Goal: Task Accomplishment & Management: Complete application form

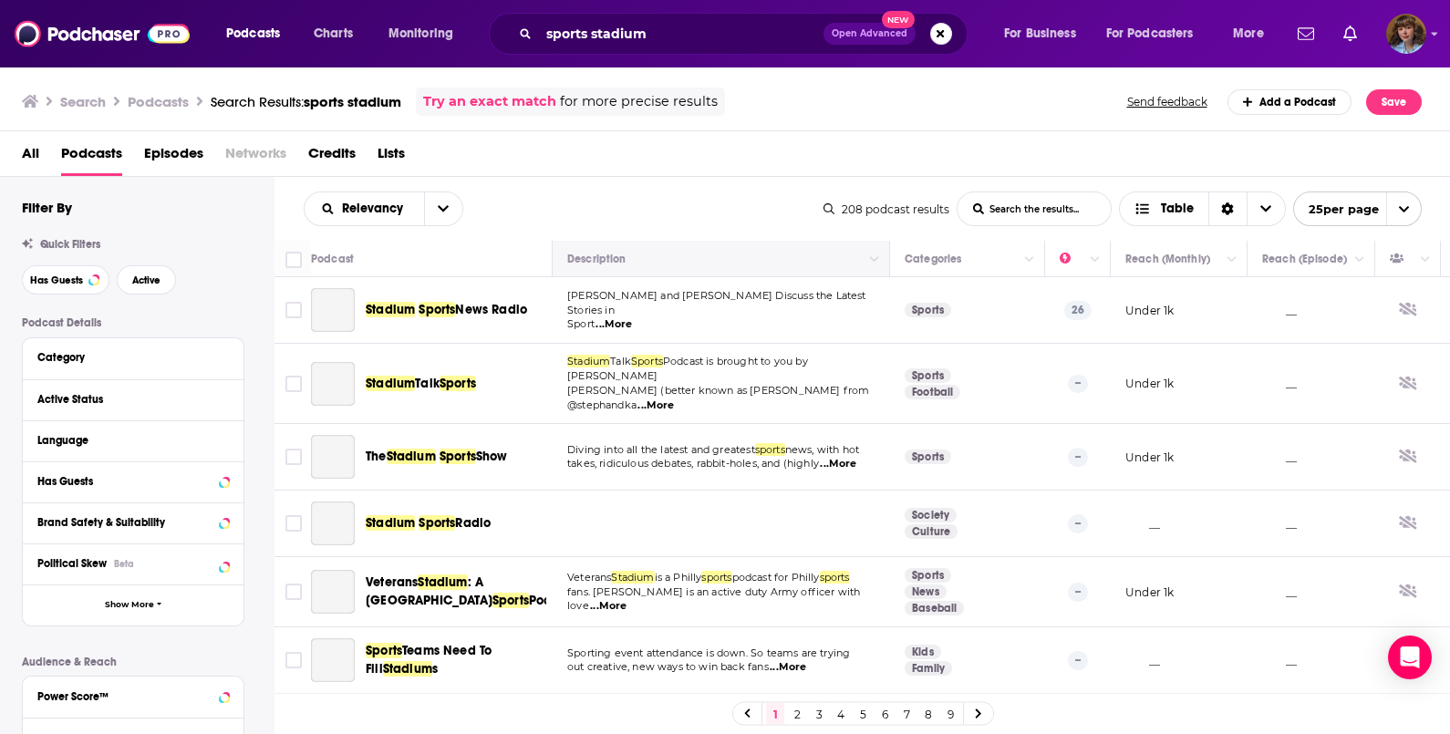
scroll to position [999, 1]
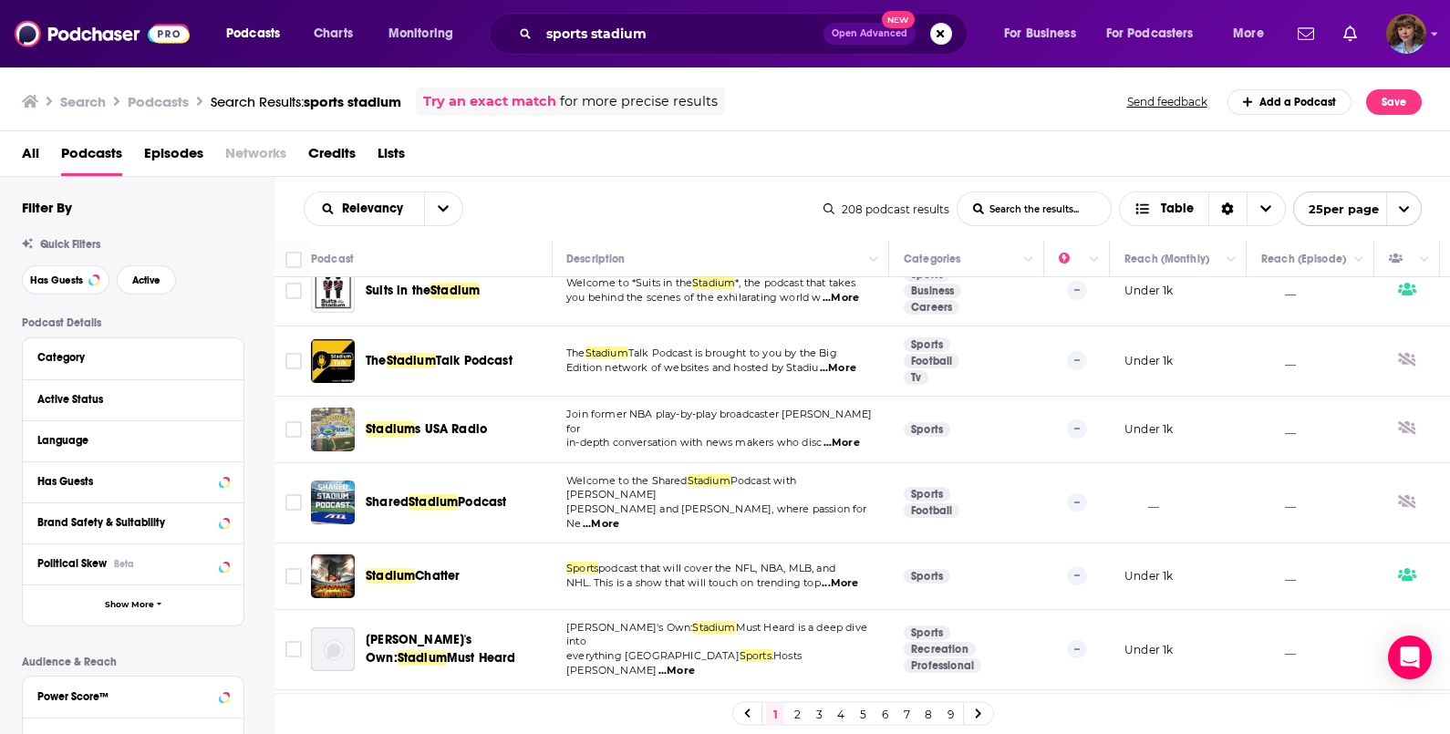
click at [493, 554] on div "Stadium Chatter" at bounding box center [461, 576] width 190 height 44
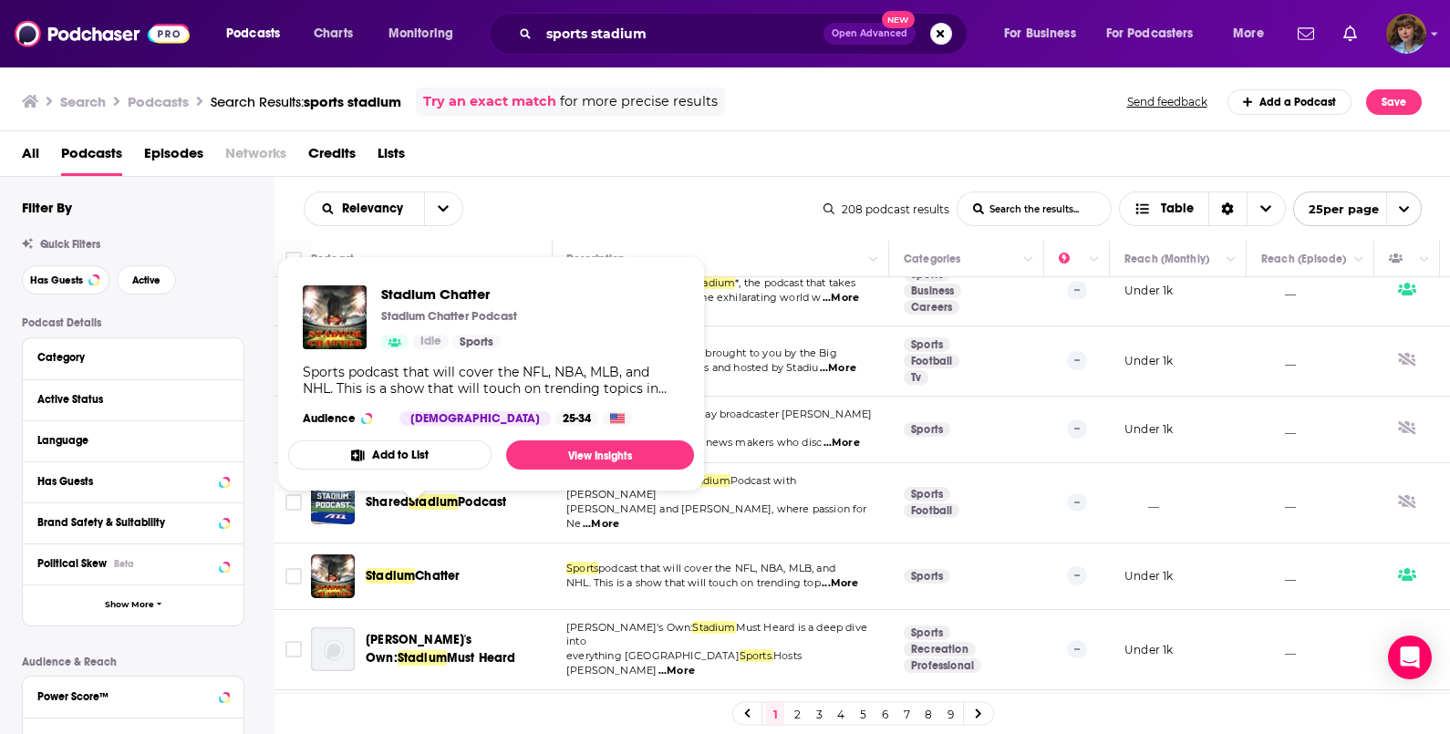
click at [425, 466] on button "Add to List" at bounding box center [389, 454] width 203 height 29
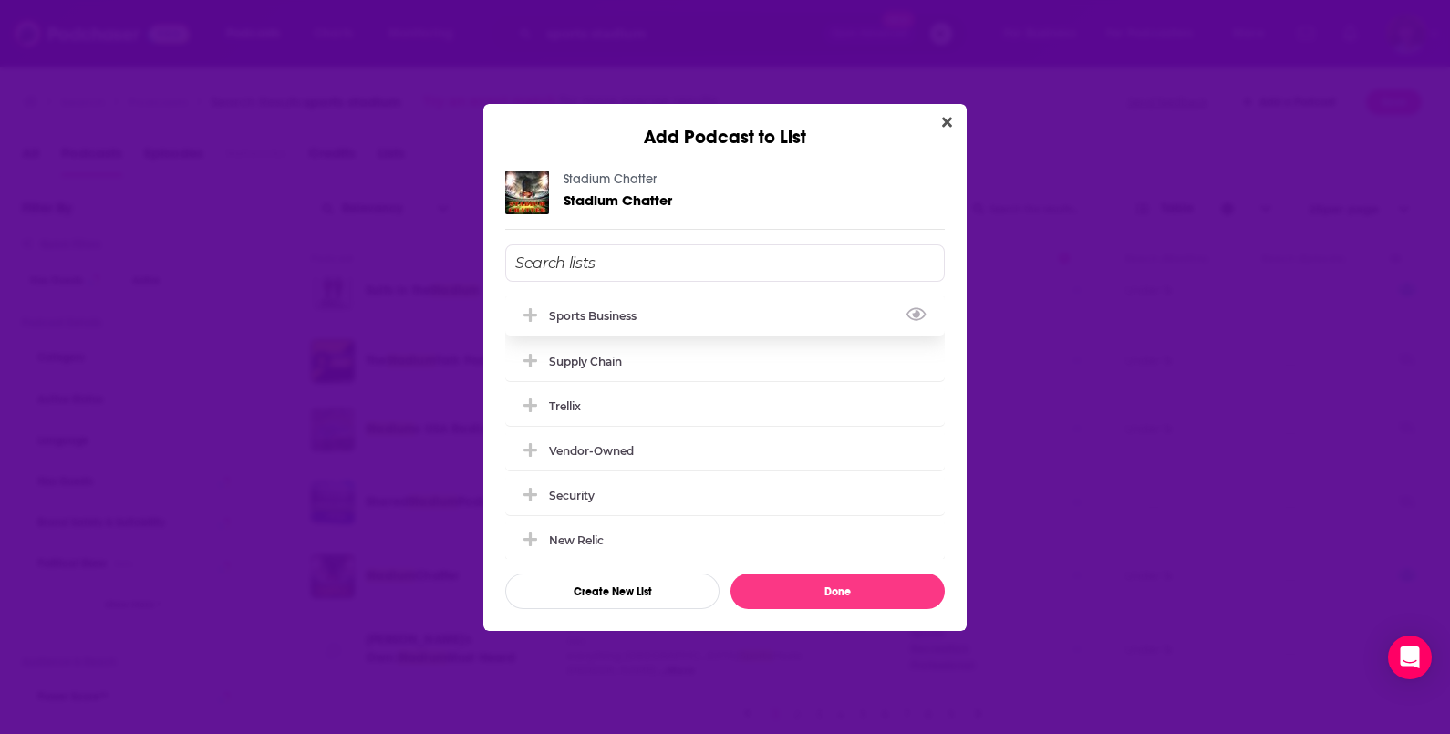
click at [670, 325] on div "Sports Business" at bounding box center [725, 315] width 440 height 40
click at [864, 580] on button "Done" at bounding box center [837, 592] width 214 height 36
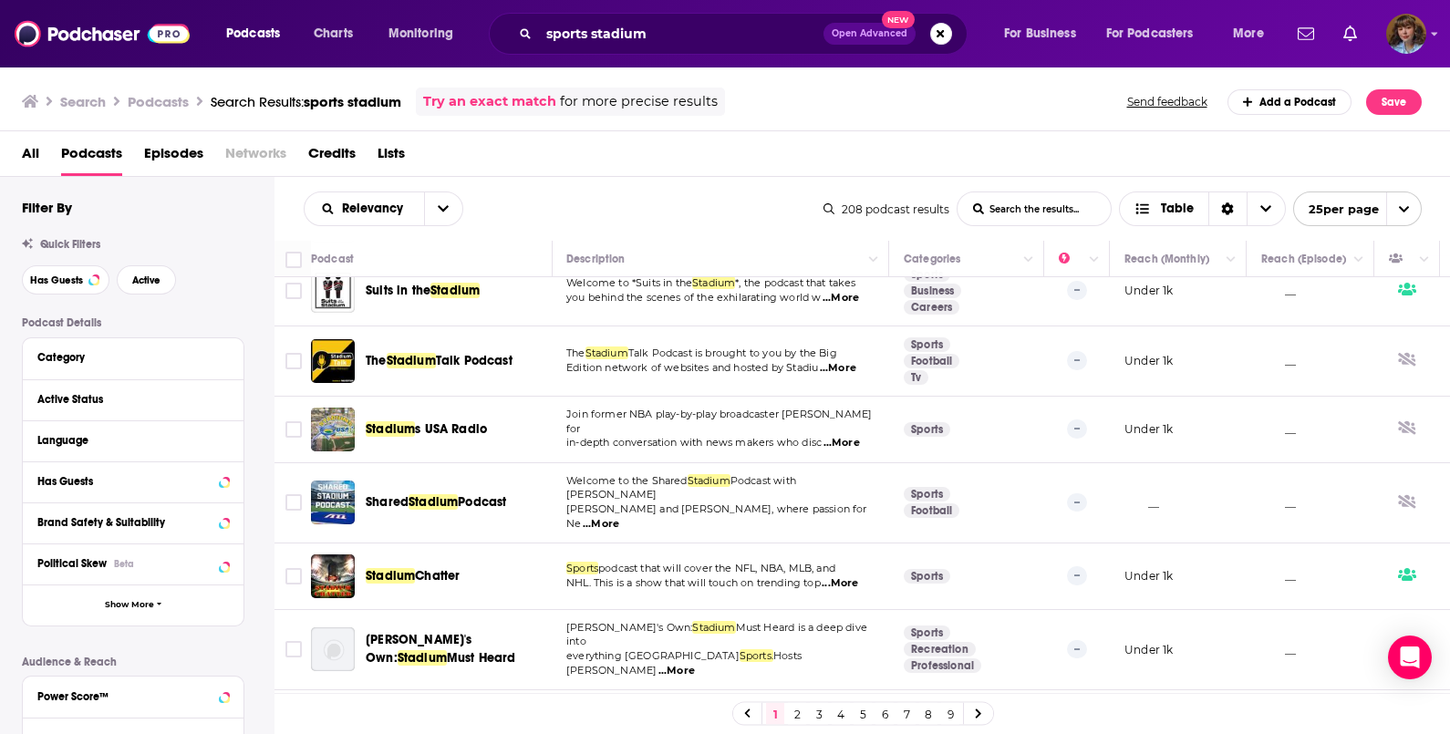
drag, startPoint x: 687, startPoint y: 18, endPoint x: 606, endPoint y: 38, distance: 82.7
click at [606, 38] on div "sports stadium Open Advanced New" at bounding box center [728, 34] width 479 height 42
click at [606, 38] on input "sports stadium" at bounding box center [681, 33] width 285 height 29
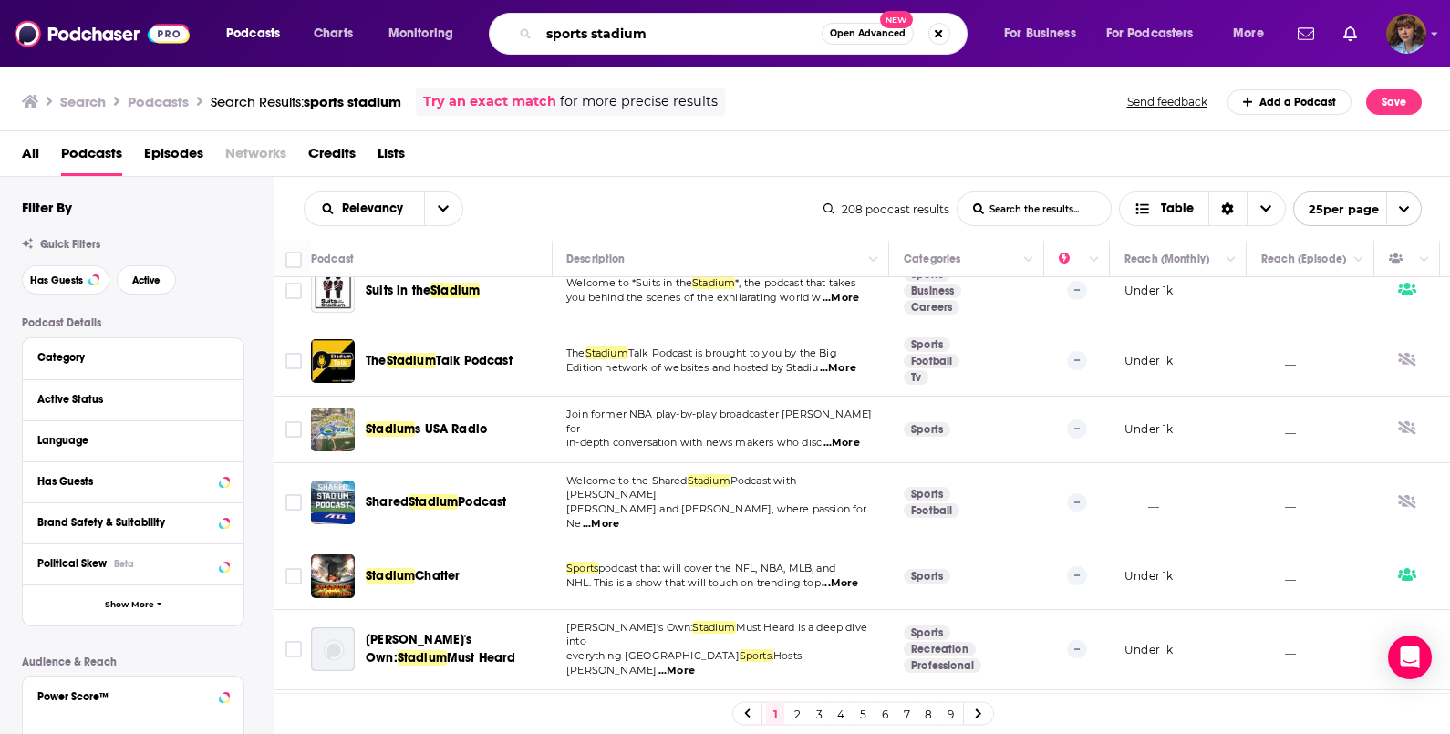
click at [606, 38] on input "sports stadium" at bounding box center [680, 33] width 283 height 29
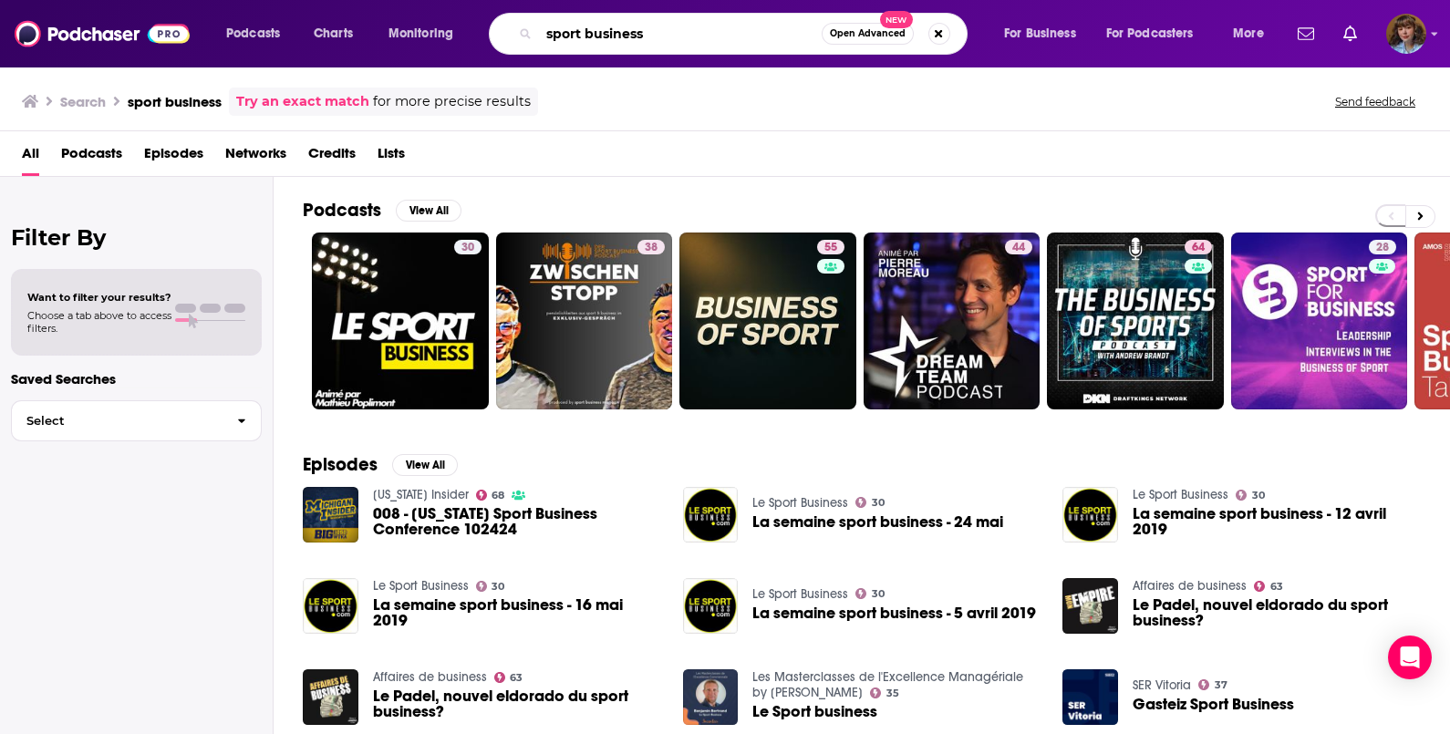
click at [606, 38] on input "sport business" at bounding box center [680, 33] width 283 height 29
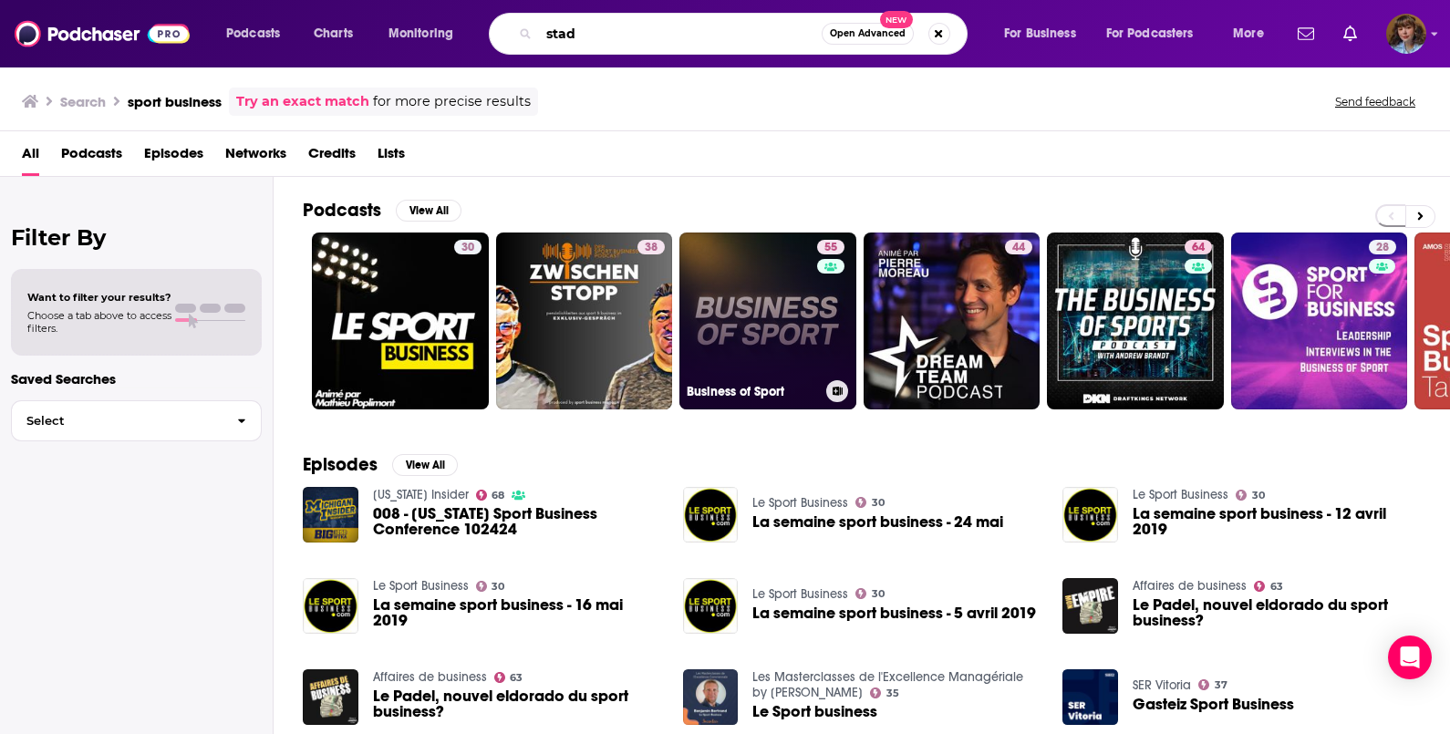
type input "stad"
click at [834, 392] on icon at bounding box center [838, 391] width 10 height 9
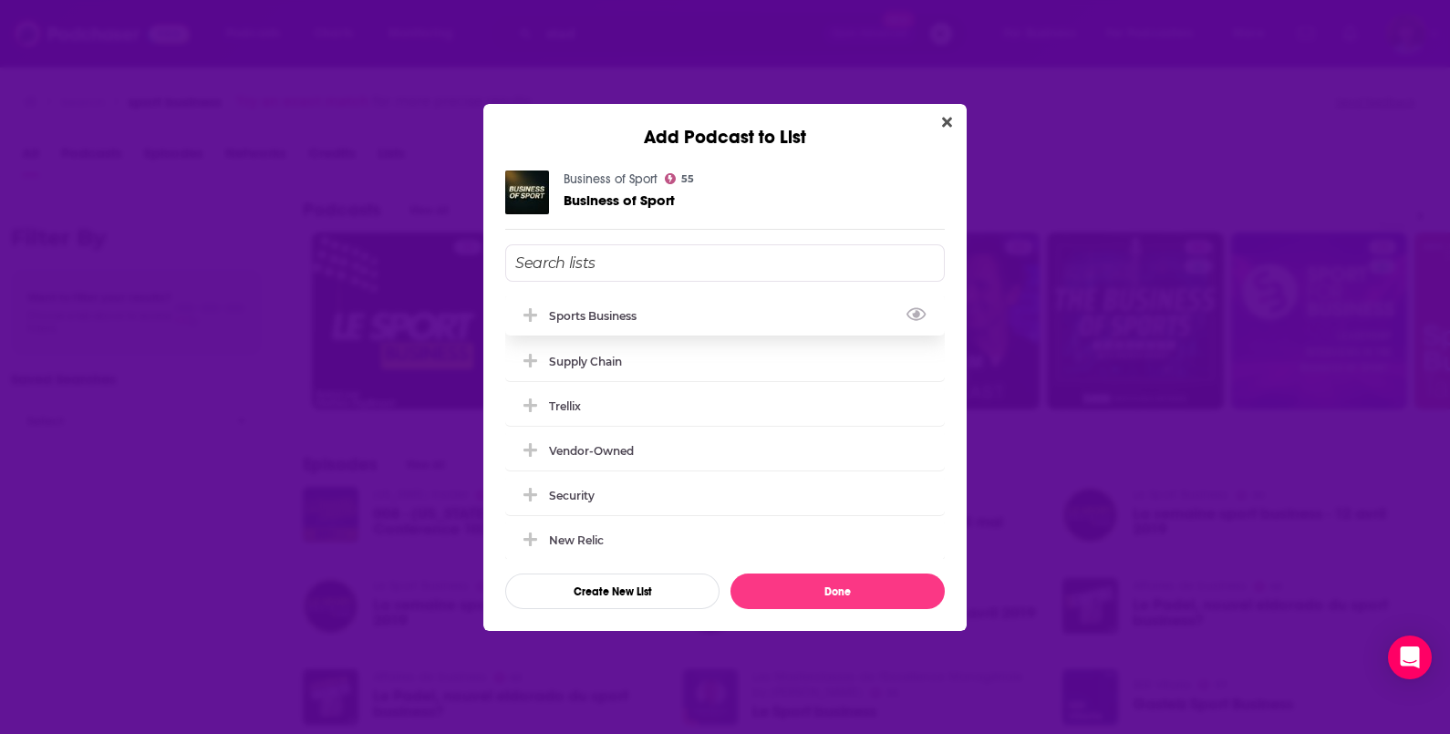
click at [715, 303] on div "Sports Business" at bounding box center [725, 315] width 440 height 40
click at [846, 591] on button "Done" at bounding box center [837, 592] width 214 height 36
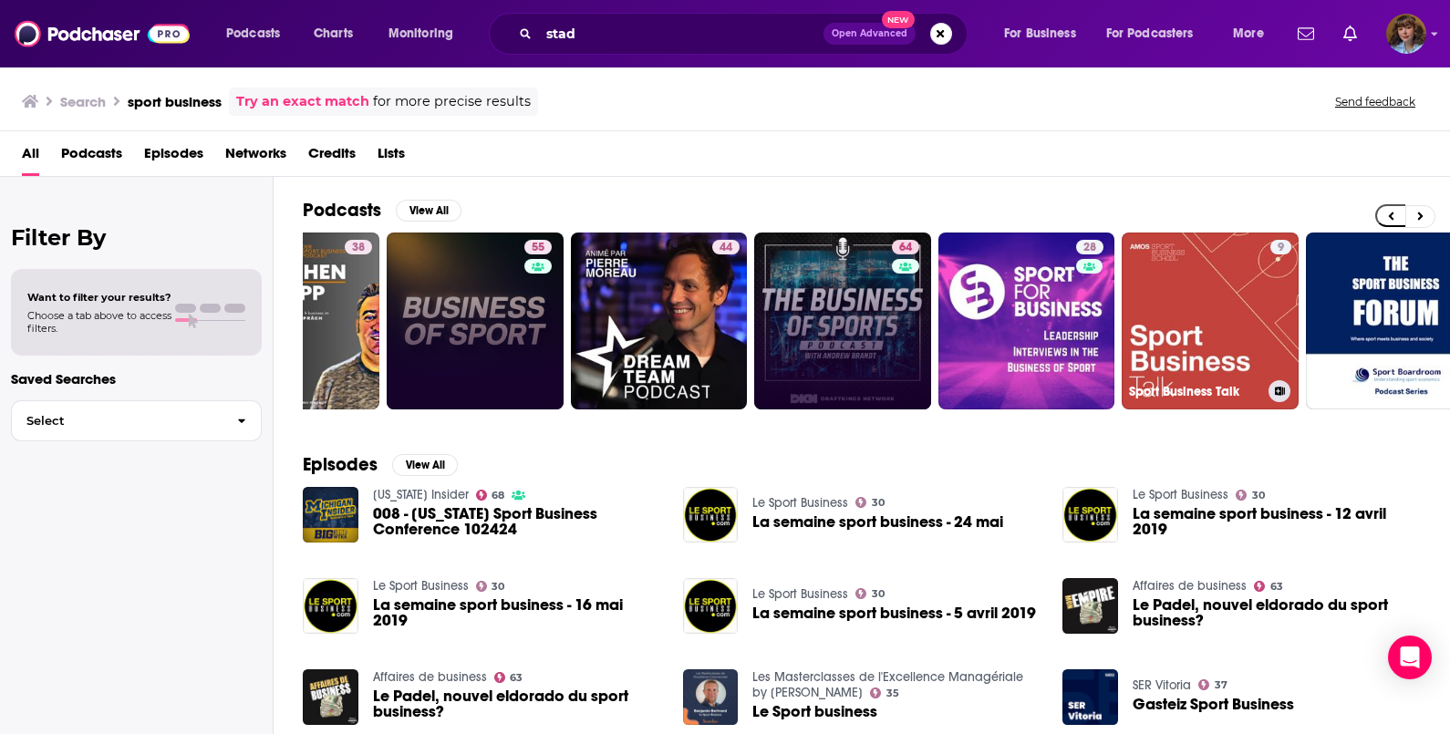
scroll to position [0, 294]
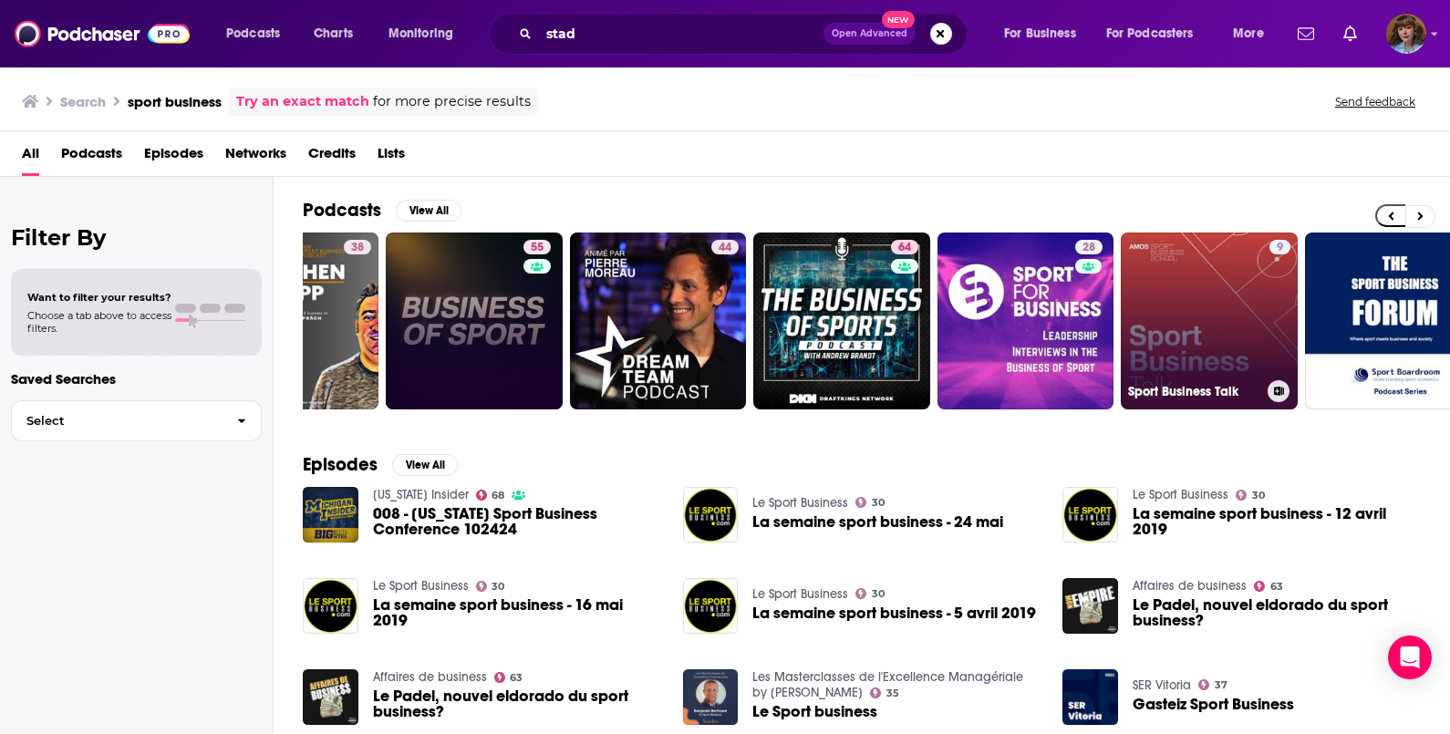
click at [1283, 389] on button at bounding box center [1279, 391] width 22 height 22
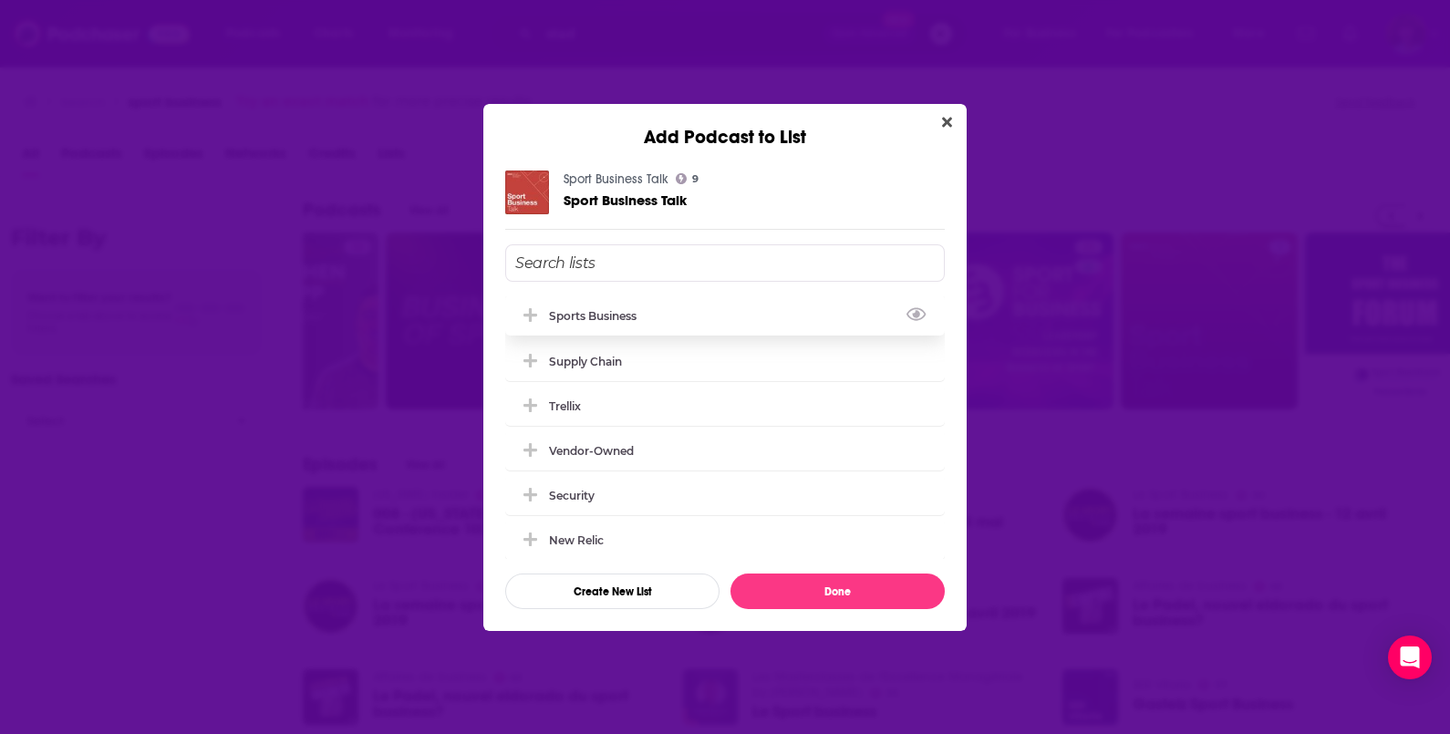
click at [771, 323] on div "Sports Business" at bounding box center [725, 315] width 440 height 40
click at [875, 592] on button "Done" at bounding box center [837, 592] width 214 height 36
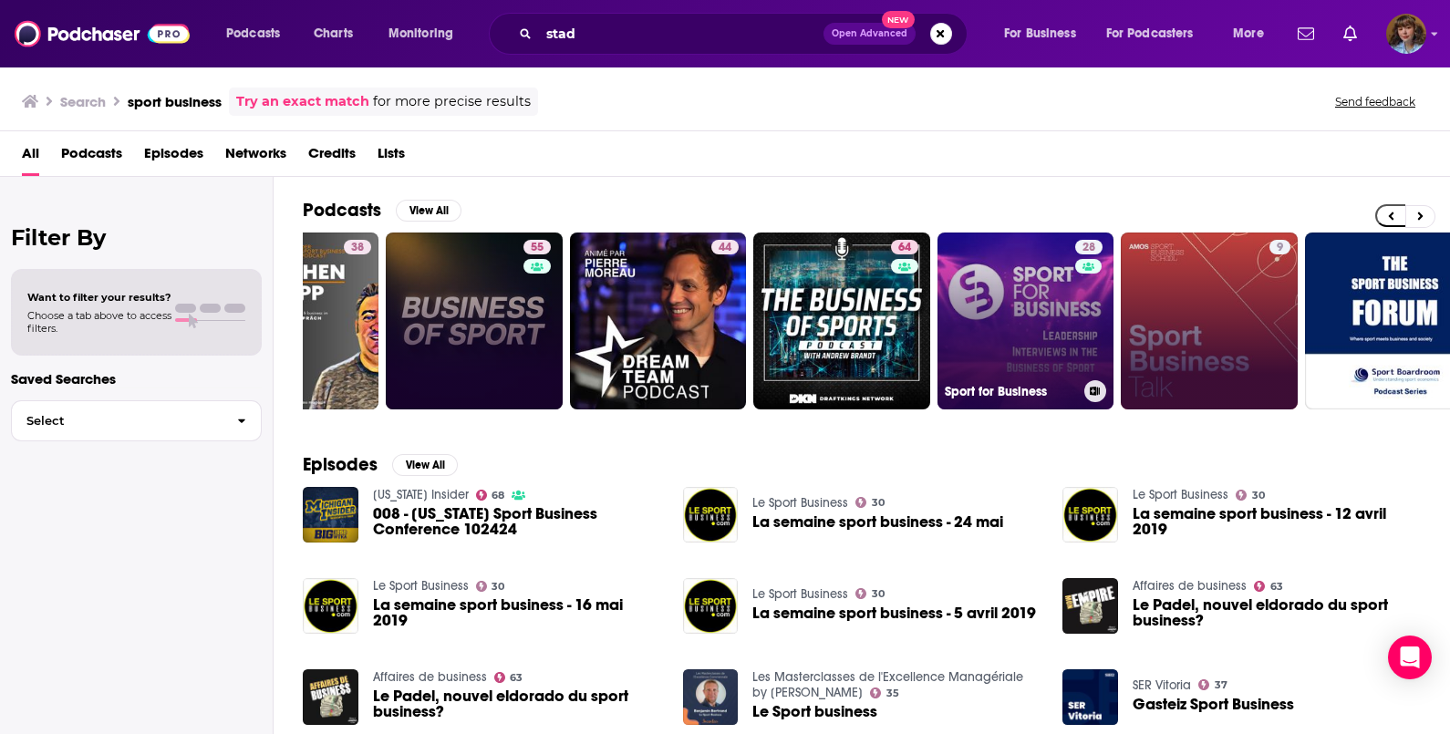
click at [1095, 394] on icon at bounding box center [1095, 391] width 10 height 9
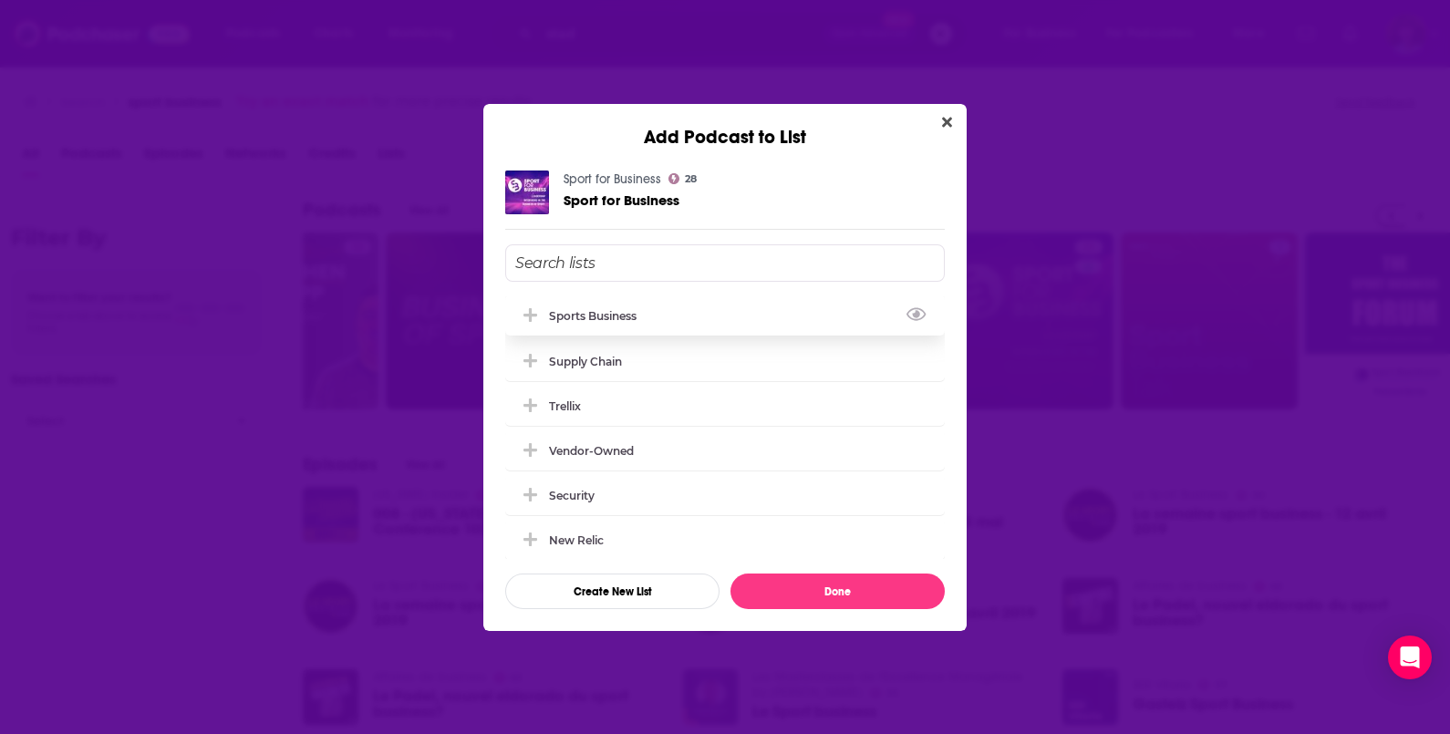
click at [686, 318] on div "Sports Business" at bounding box center [725, 315] width 440 height 40
click at [812, 579] on button "Done" at bounding box center [837, 592] width 214 height 36
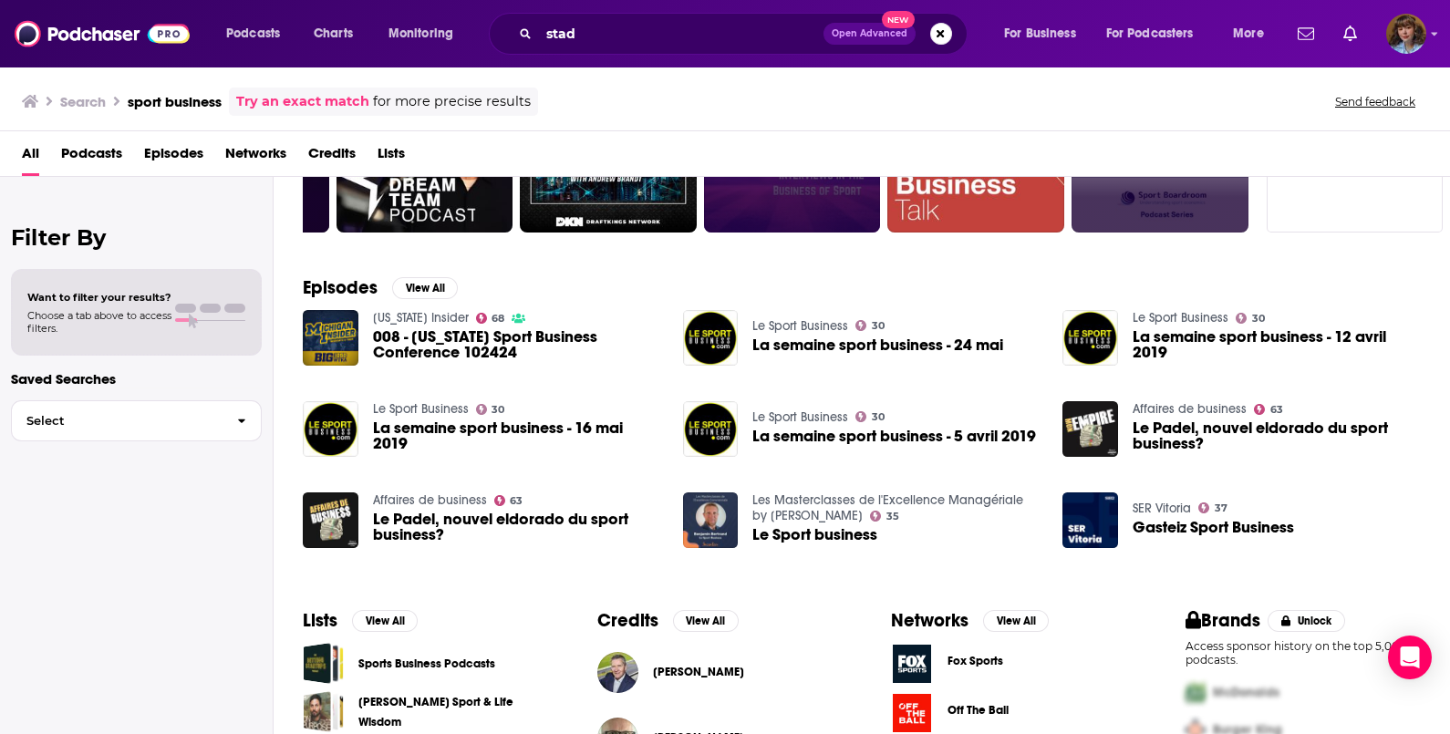
scroll to position [295, 0]
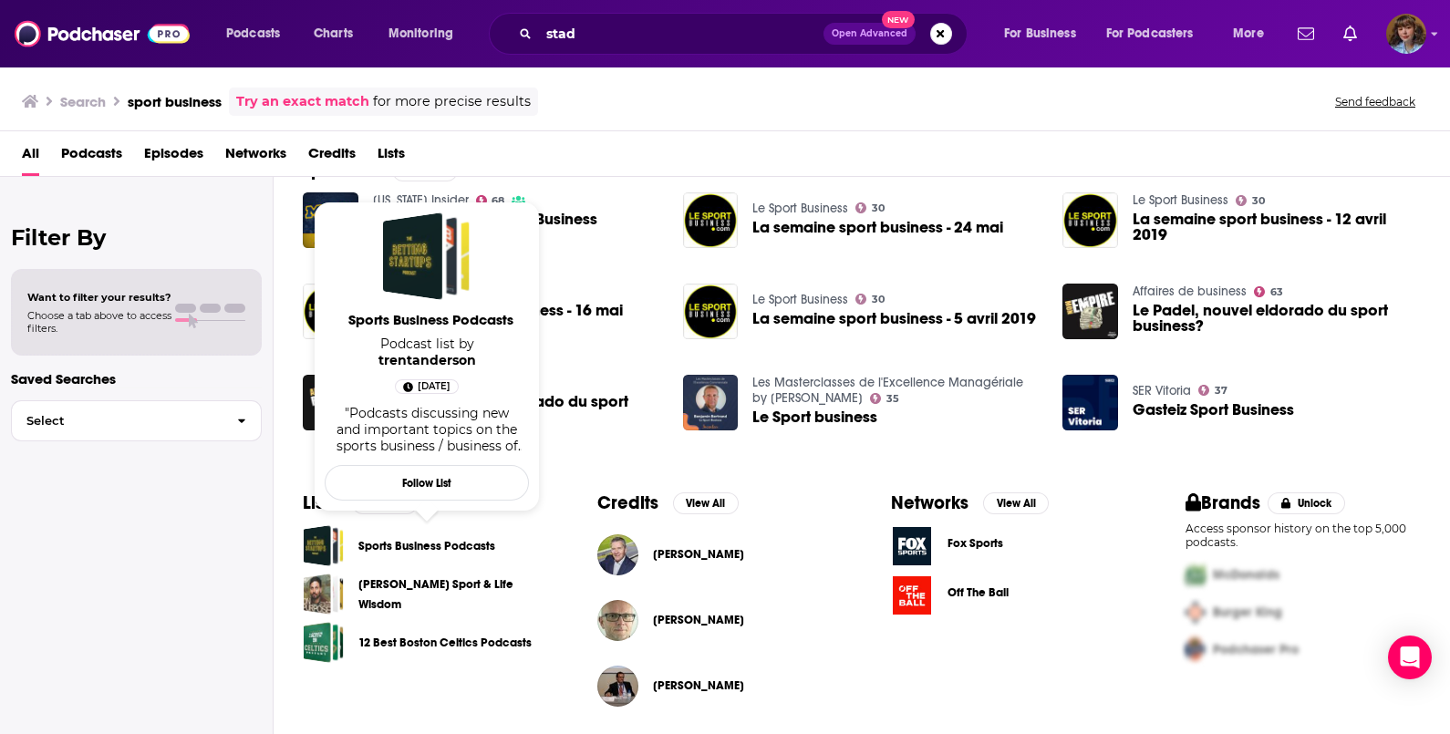
click at [448, 545] on link "Sports Business Podcasts" at bounding box center [426, 546] width 137 height 20
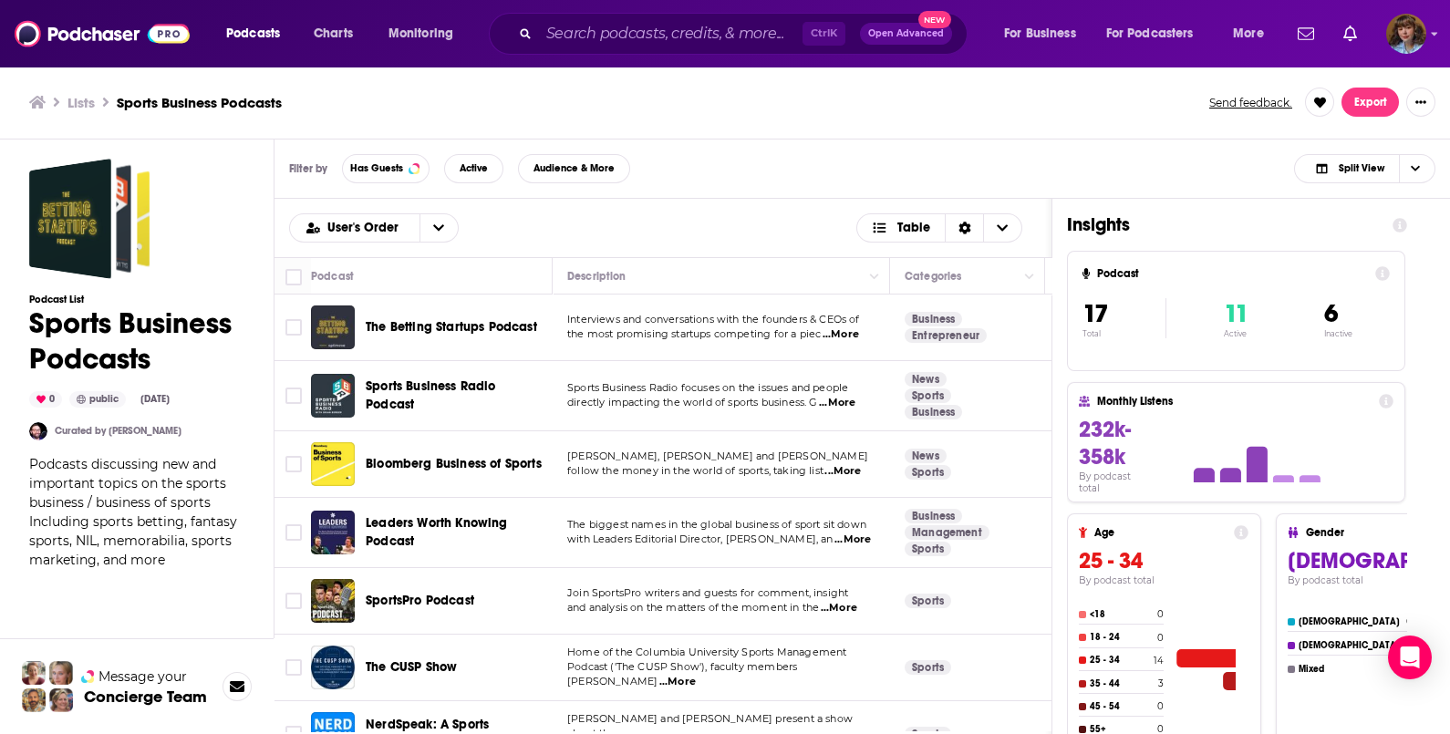
scroll to position [70, 0]
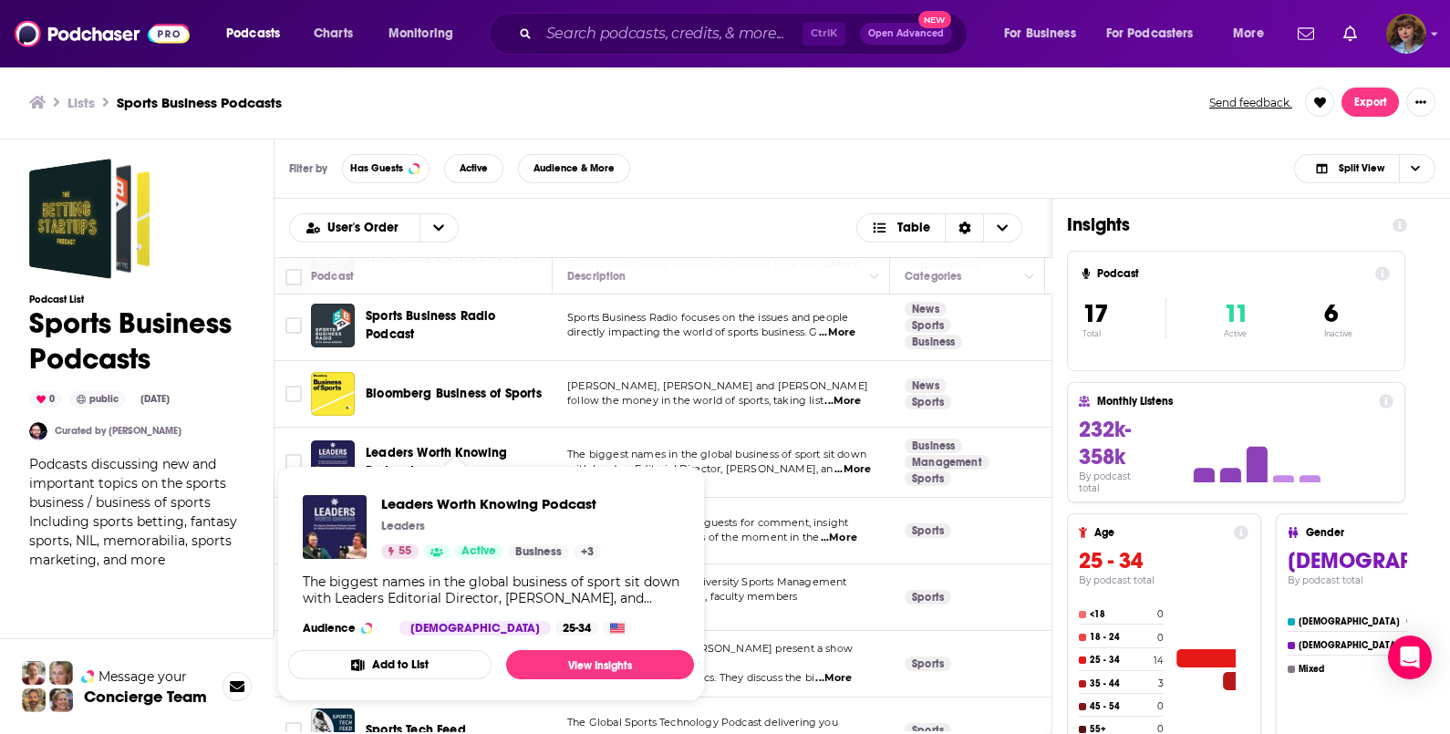
click at [440, 664] on button "Add to List" at bounding box center [389, 664] width 203 height 29
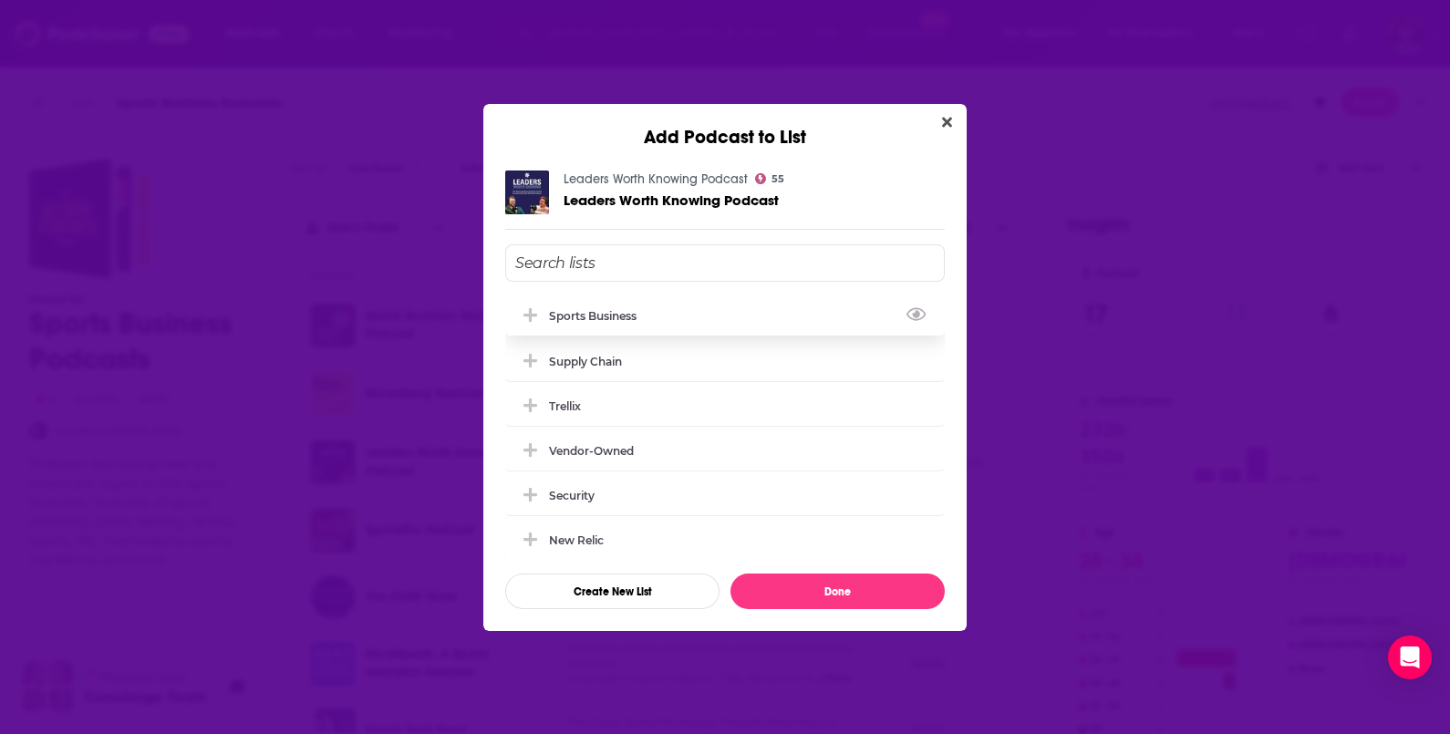
click at [614, 320] on div "Sports Business" at bounding box center [598, 316] width 98 height 14
click at [813, 602] on button "Done" at bounding box center [837, 592] width 214 height 36
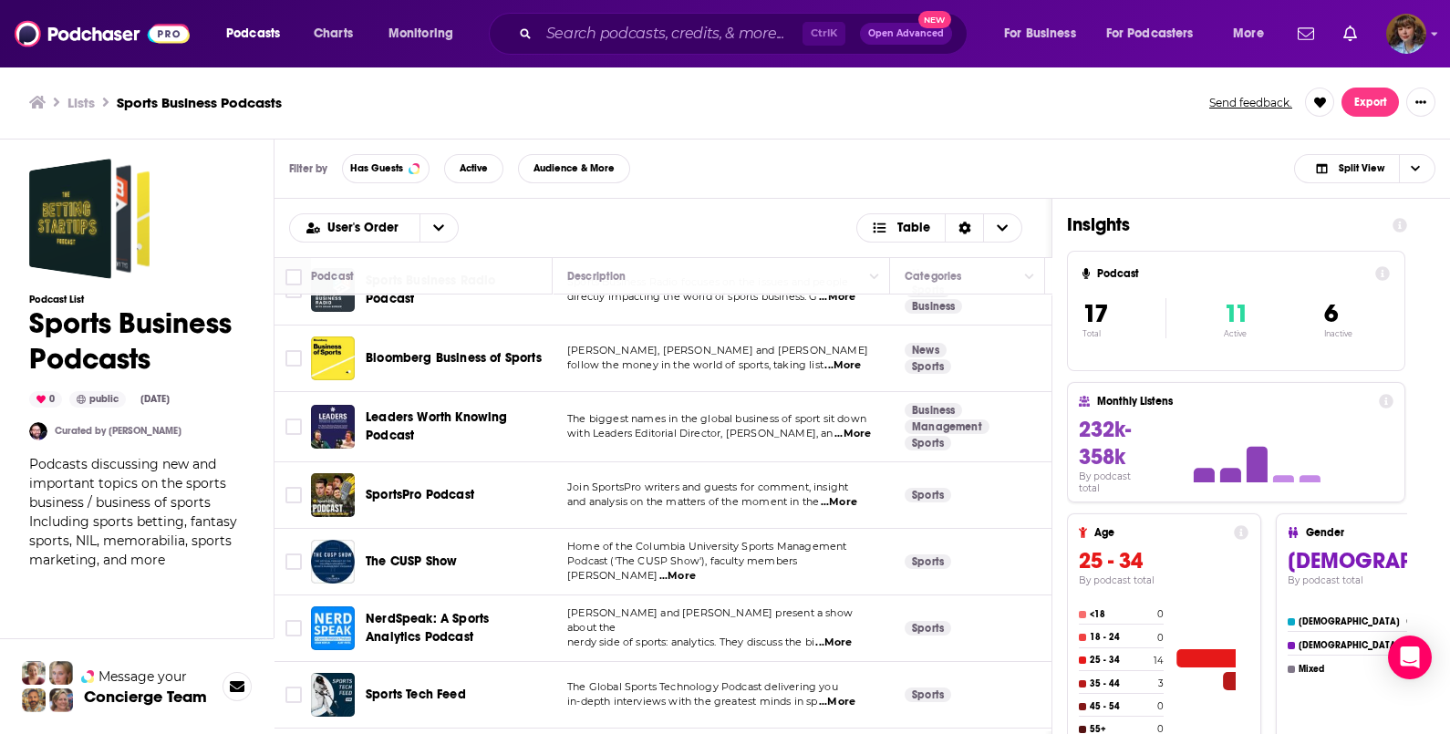
scroll to position [109, 0]
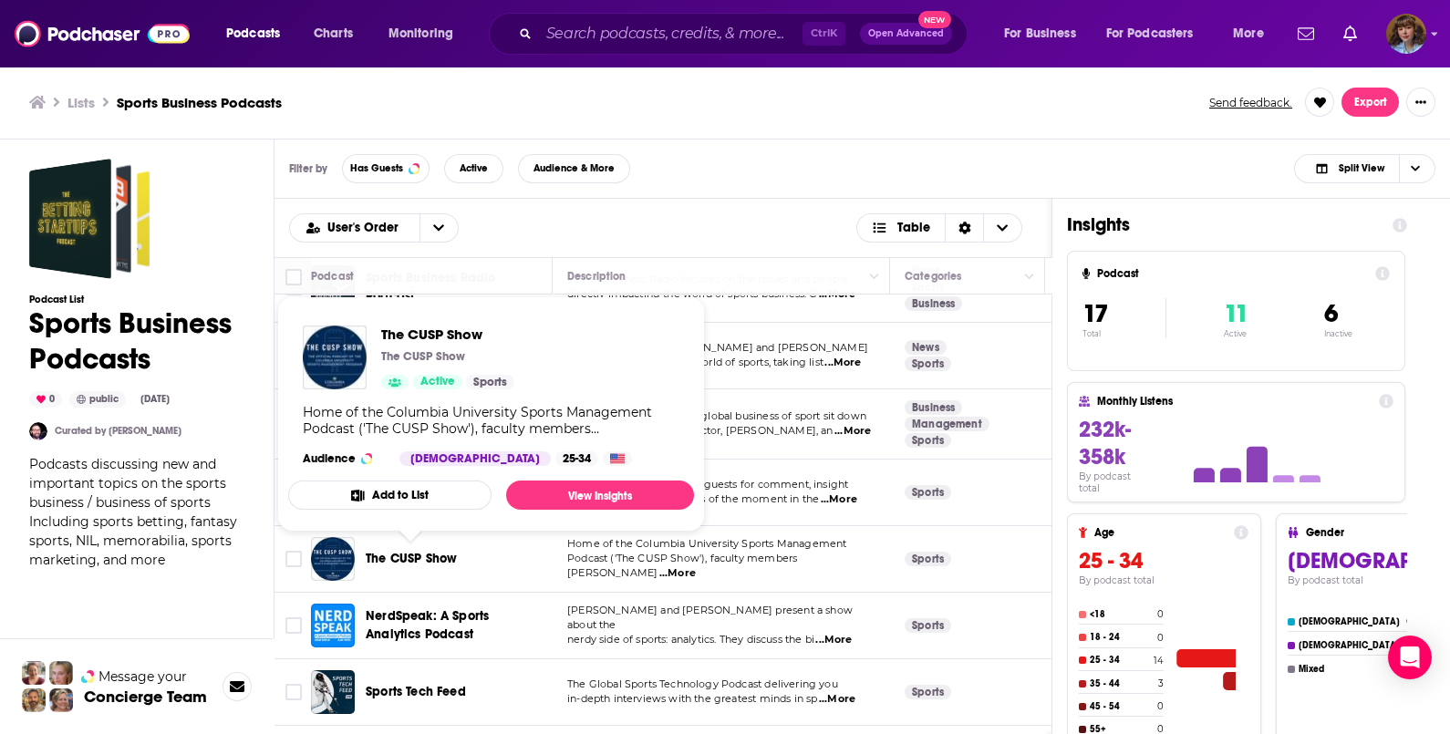
click at [446, 499] on button "Add to List" at bounding box center [389, 495] width 203 height 29
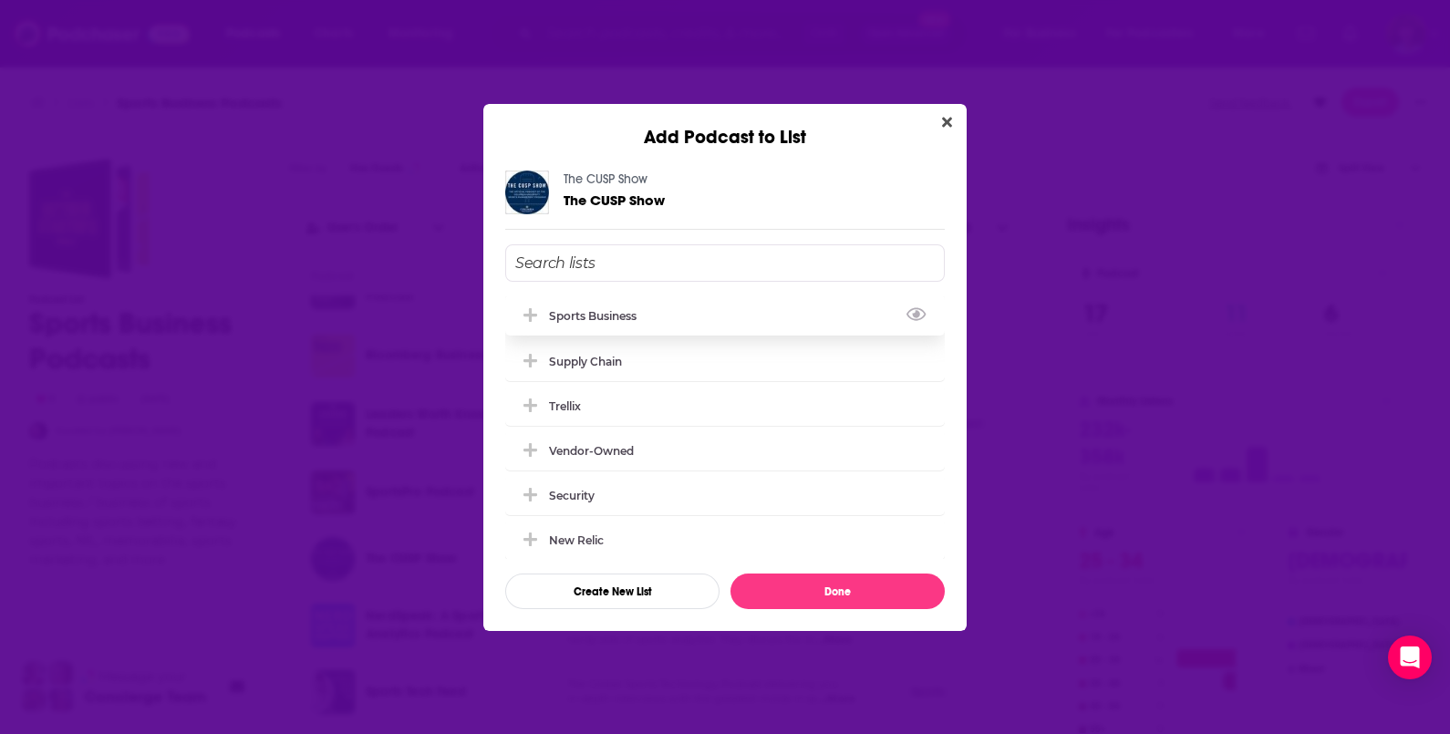
click at [598, 325] on div "Sports Business" at bounding box center [725, 315] width 440 height 40
click at [809, 595] on button "Done" at bounding box center [837, 592] width 214 height 36
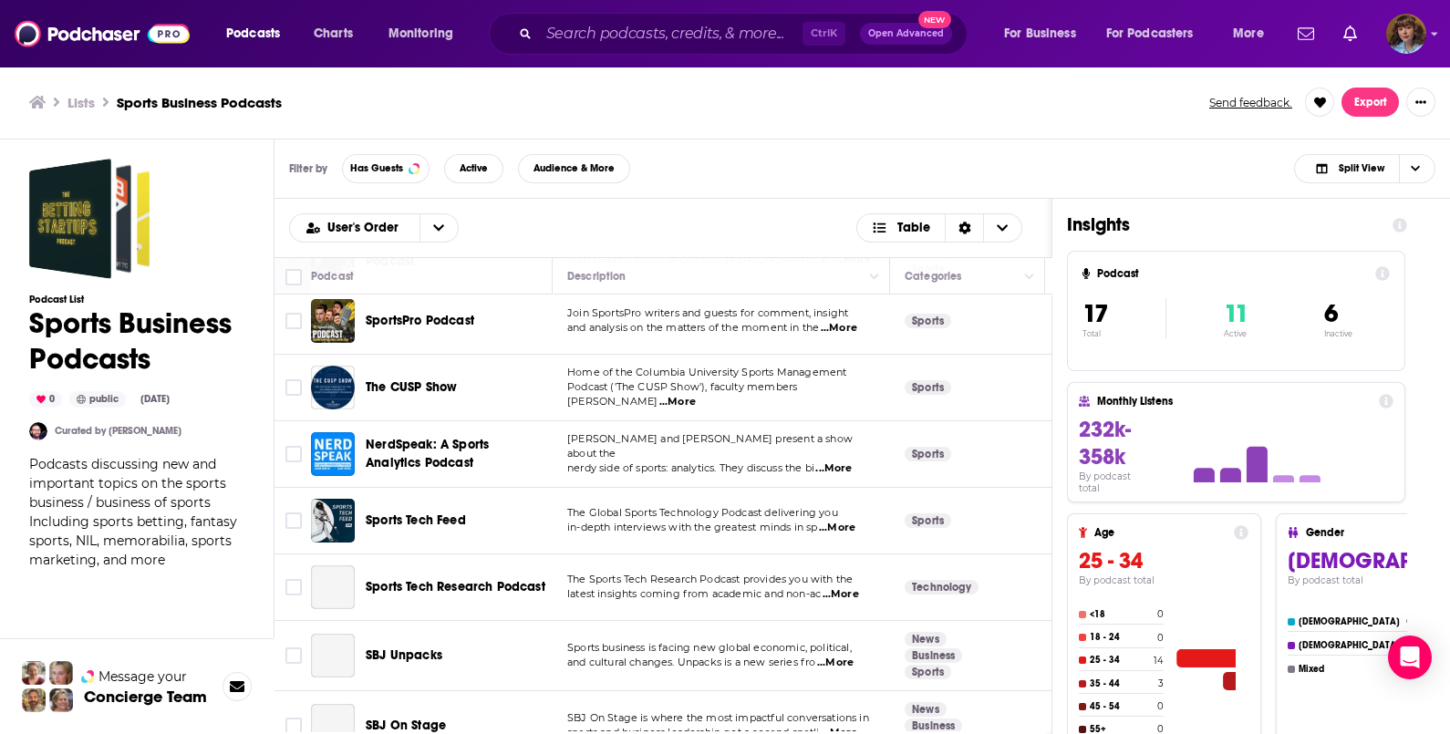
scroll to position [282, 0]
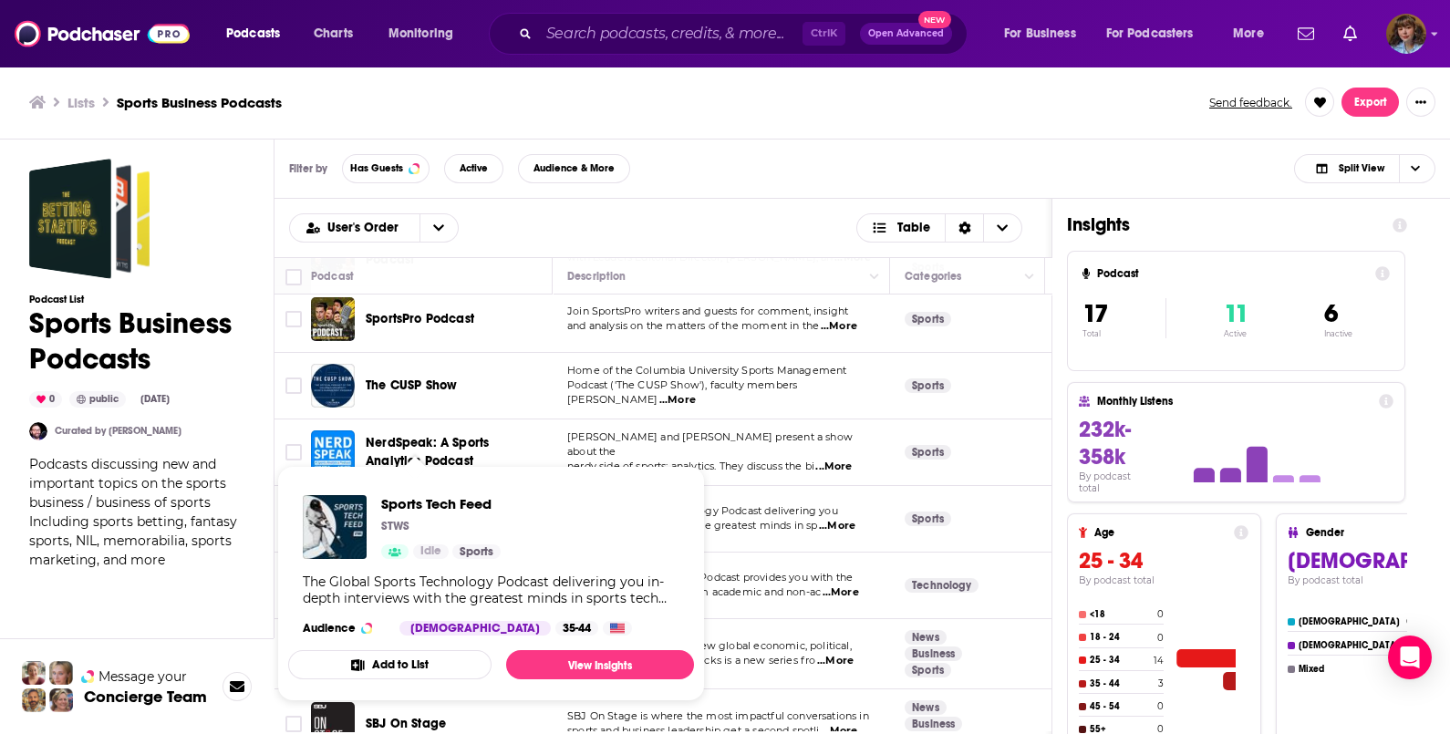
click at [396, 659] on button "Add to List" at bounding box center [389, 664] width 203 height 29
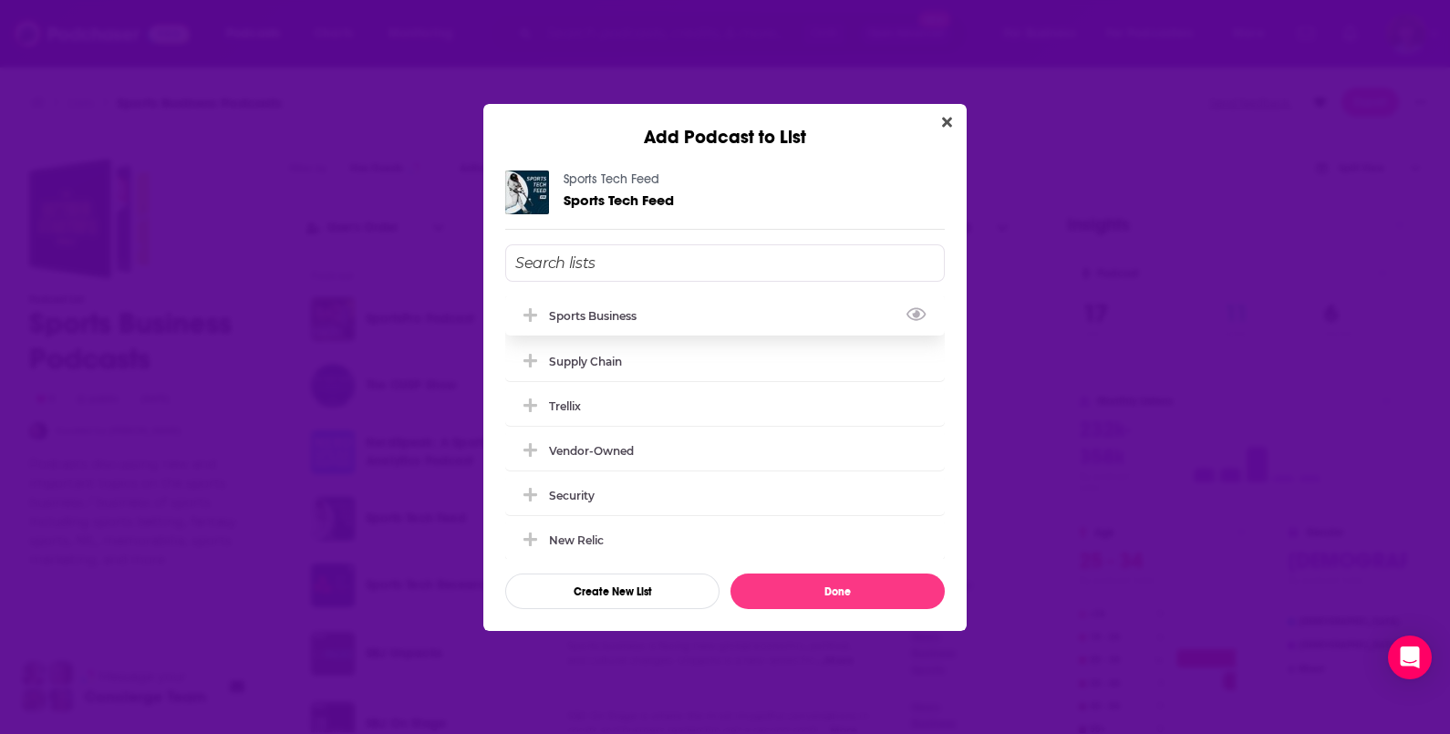
click at [598, 311] on div "Sports Business" at bounding box center [598, 316] width 98 height 14
click at [871, 583] on button "Done" at bounding box center [837, 592] width 214 height 36
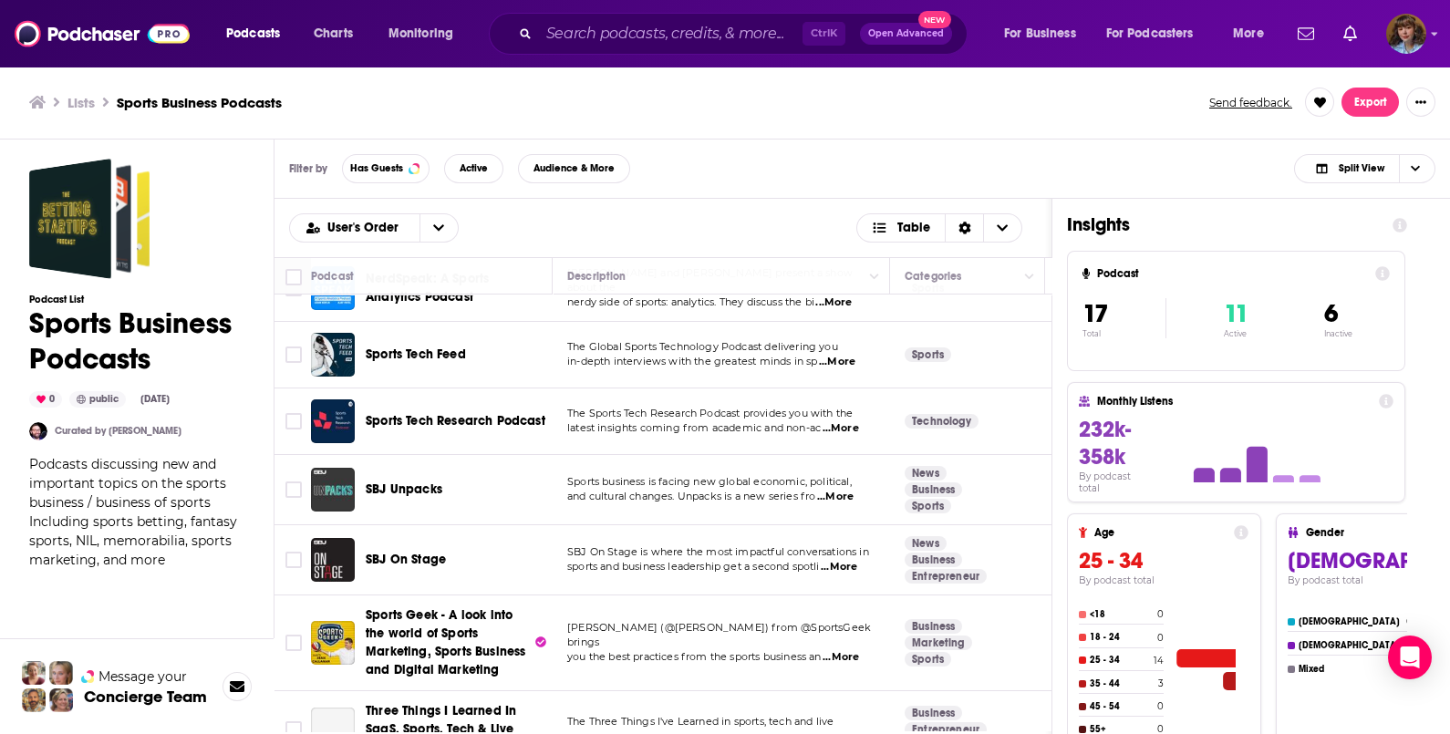
scroll to position [448, 0]
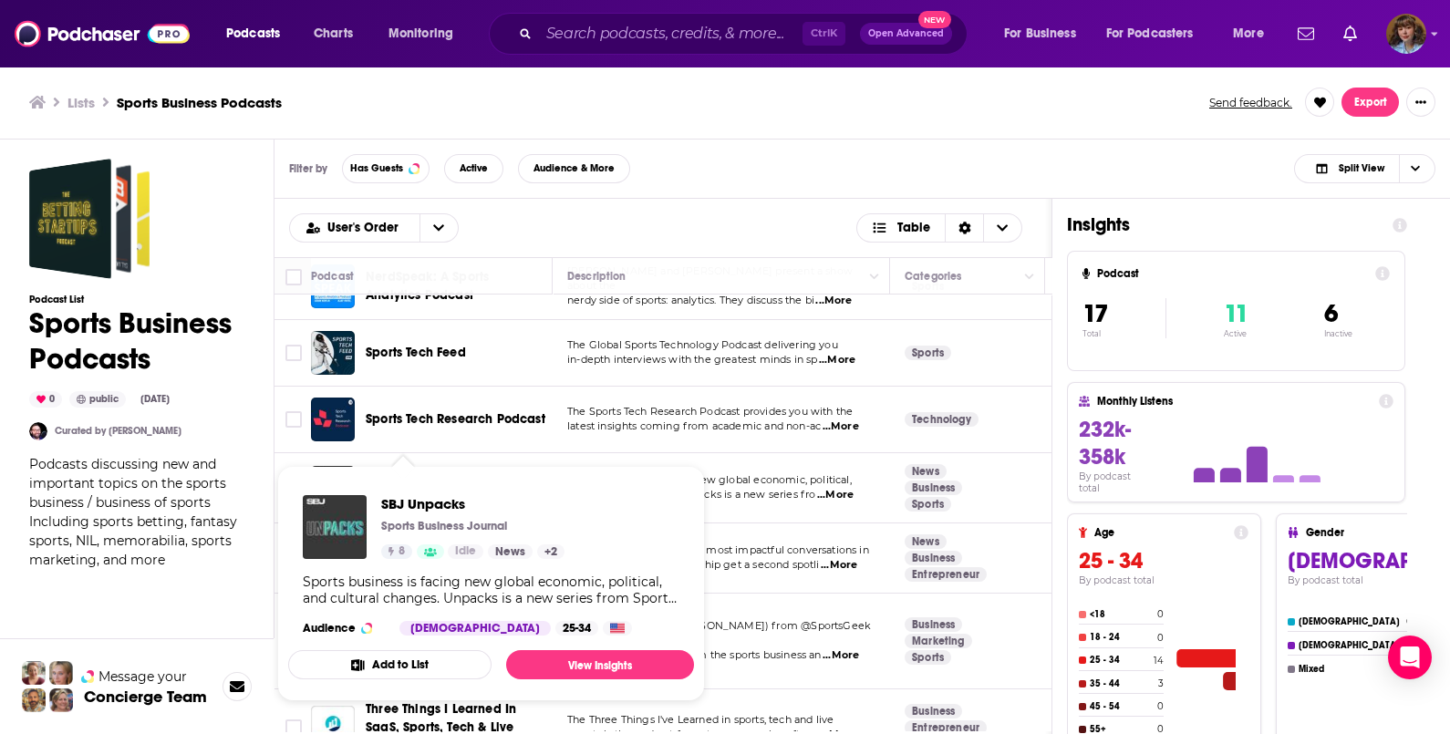
click at [397, 655] on button "Add to List" at bounding box center [389, 664] width 203 height 29
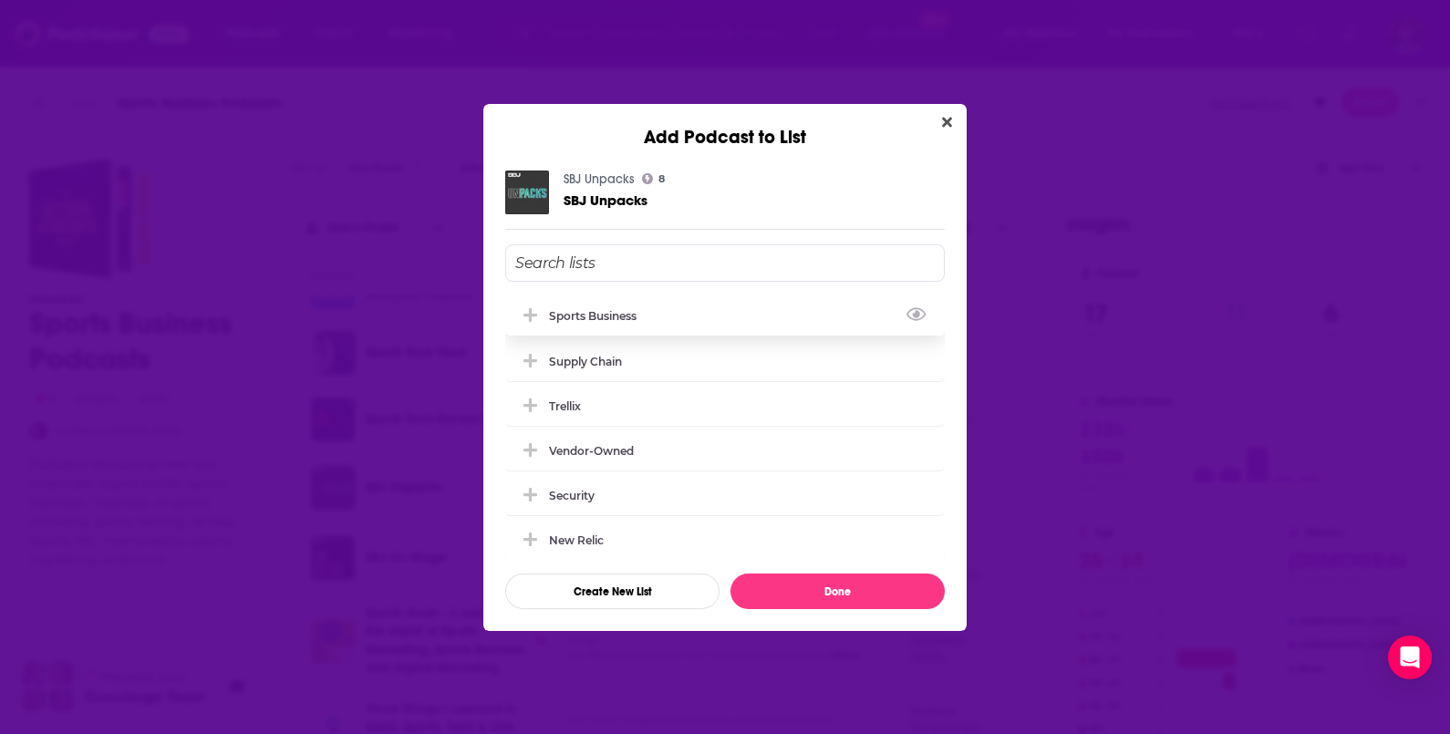
click at [686, 310] on div "Sports Business" at bounding box center [725, 315] width 440 height 40
click at [796, 597] on button "Done" at bounding box center [837, 592] width 214 height 36
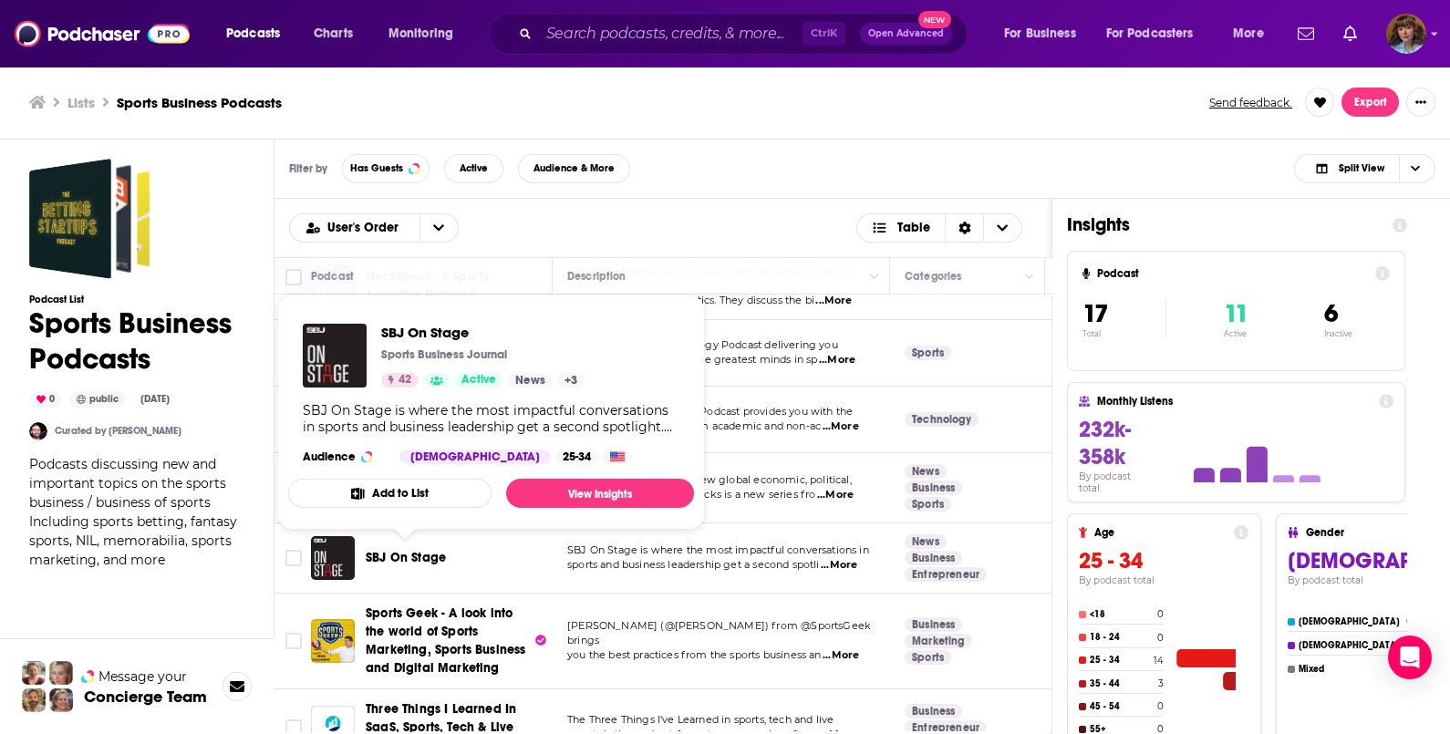
click at [409, 505] on button "Add to List" at bounding box center [389, 493] width 203 height 29
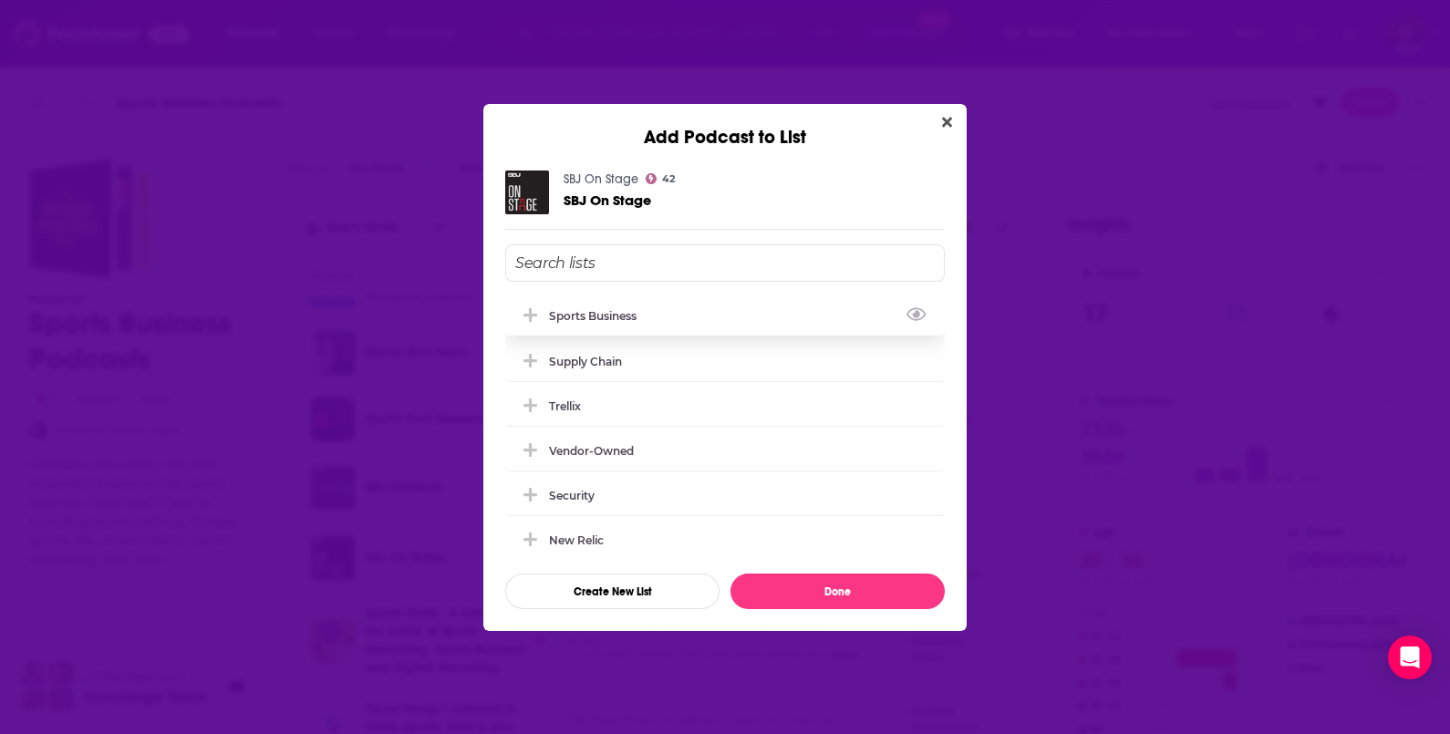
click at [657, 329] on div "Sports Business" at bounding box center [725, 315] width 440 height 40
click at [802, 585] on button "Done" at bounding box center [837, 592] width 214 height 36
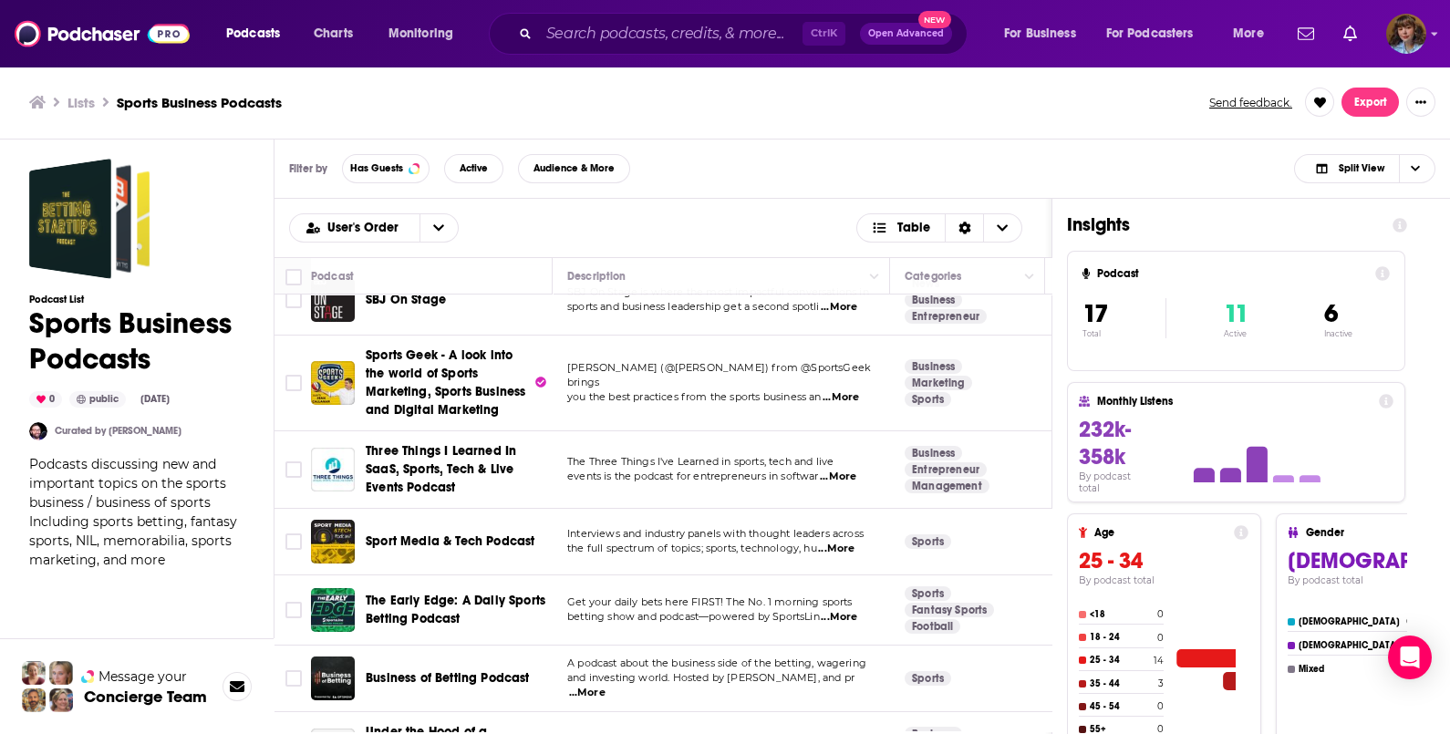
scroll to position [738, 0]
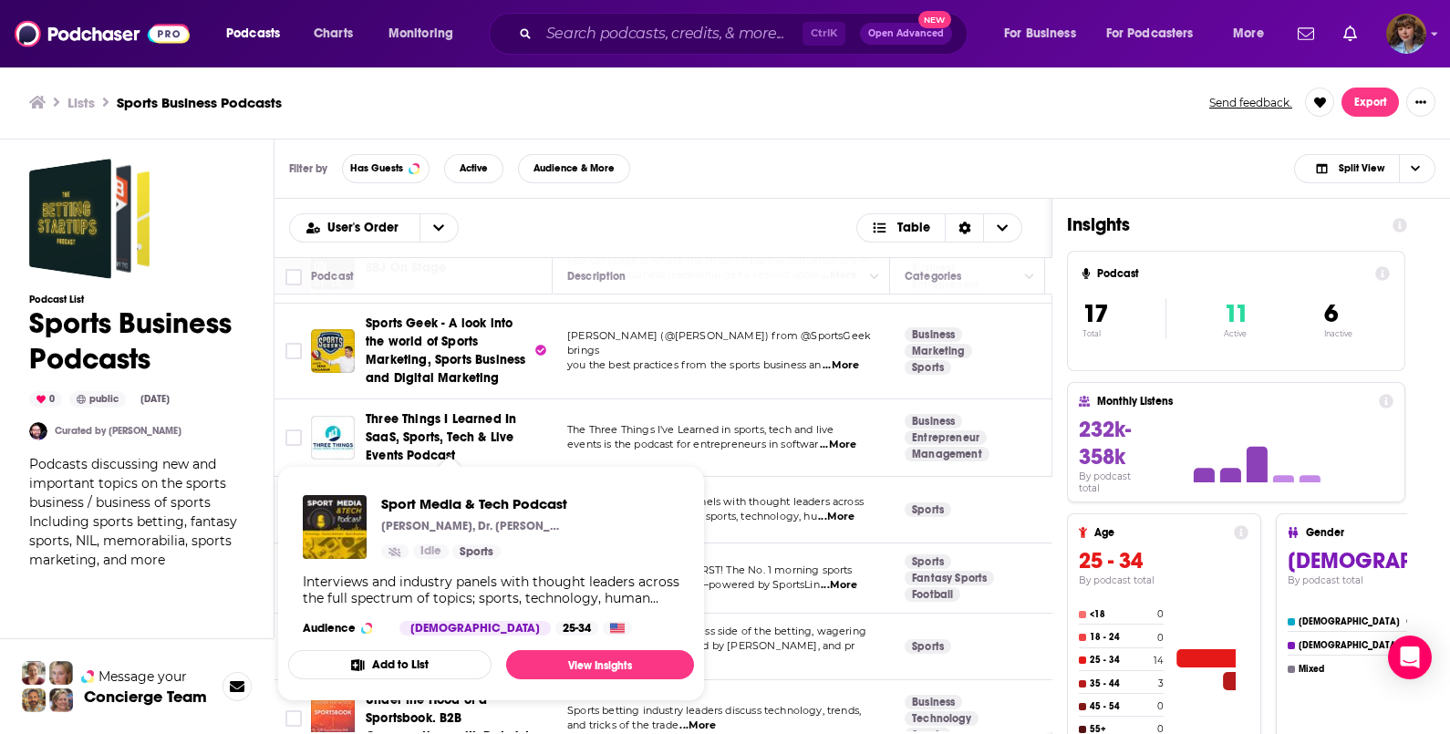
click at [398, 668] on button "Add to List" at bounding box center [389, 664] width 203 height 29
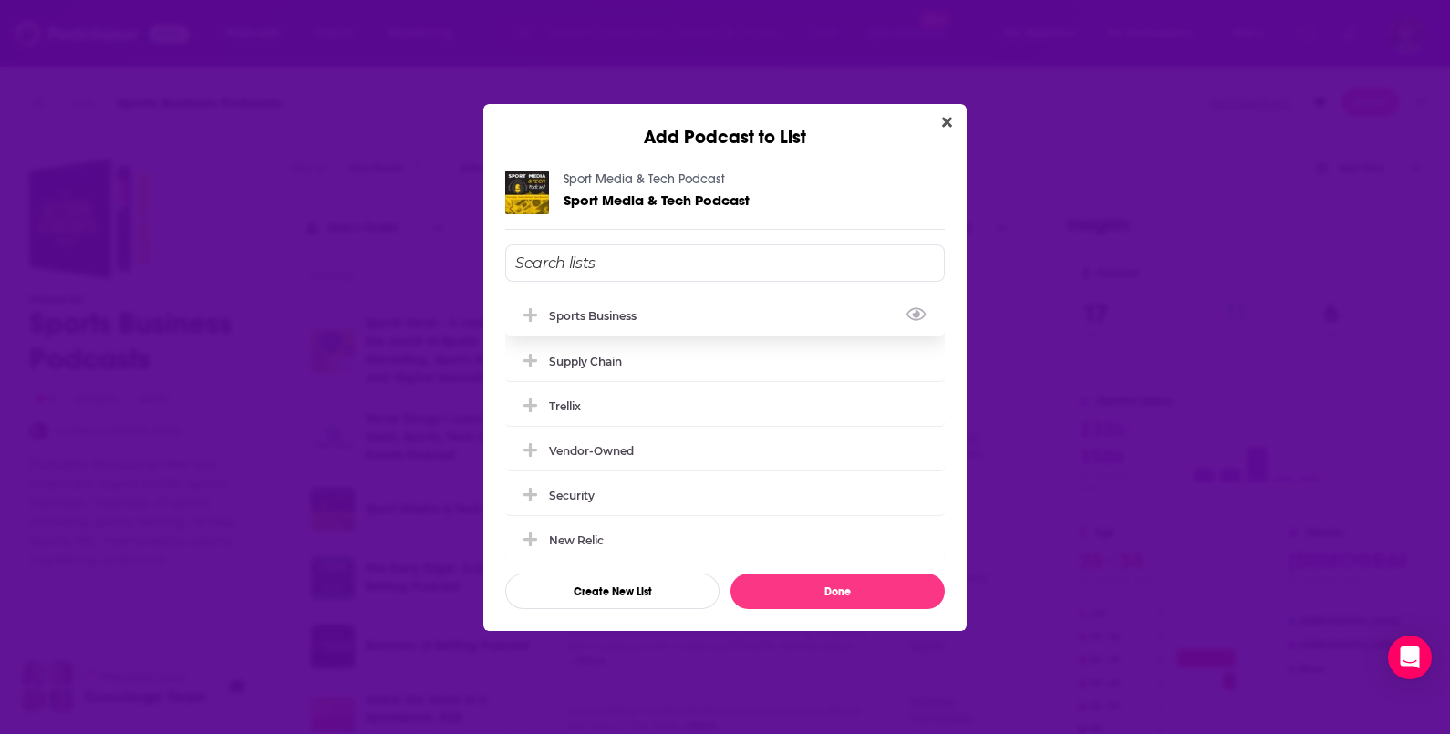
click at [650, 322] on div "Sports Business" at bounding box center [725, 315] width 440 height 40
click at [852, 606] on button "Done" at bounding box center [837, 592] width 214 height 36
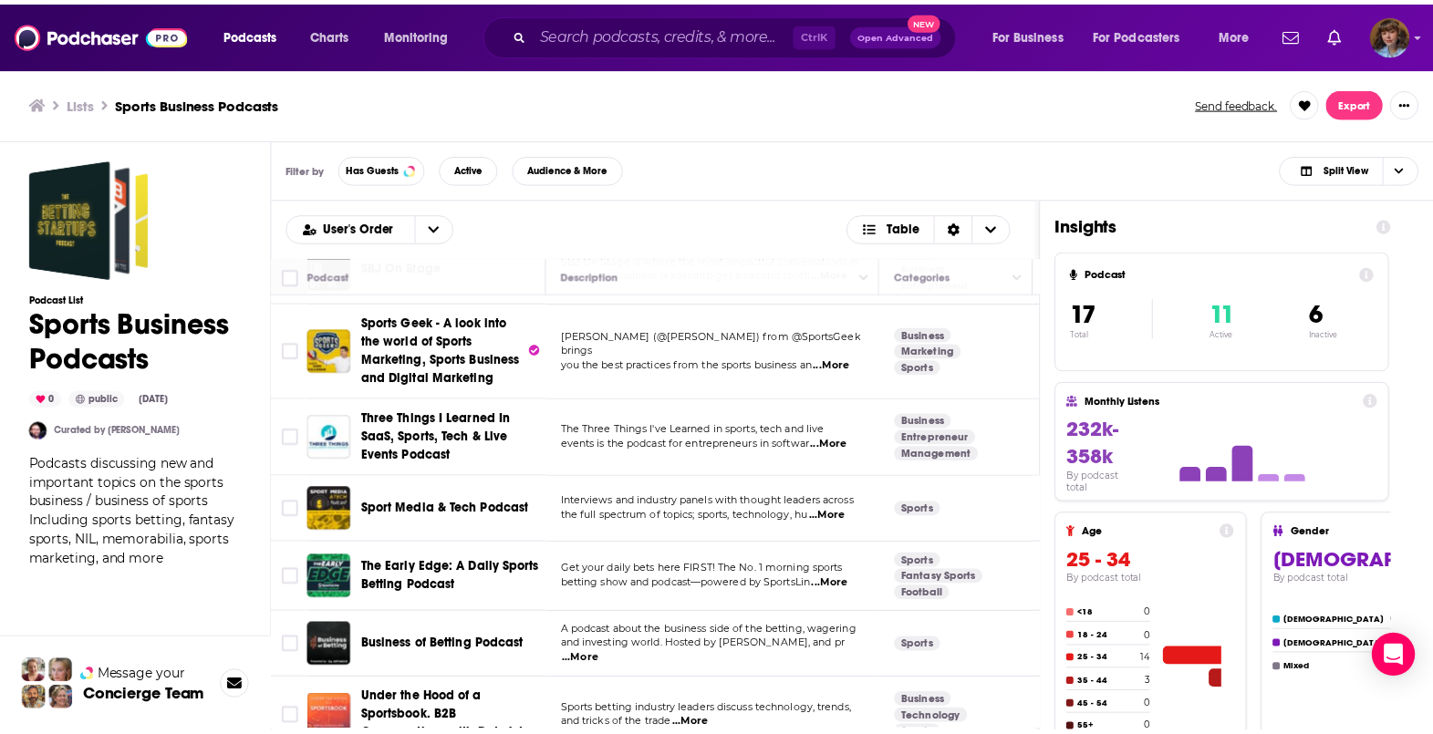
scroll to position [778, 0]
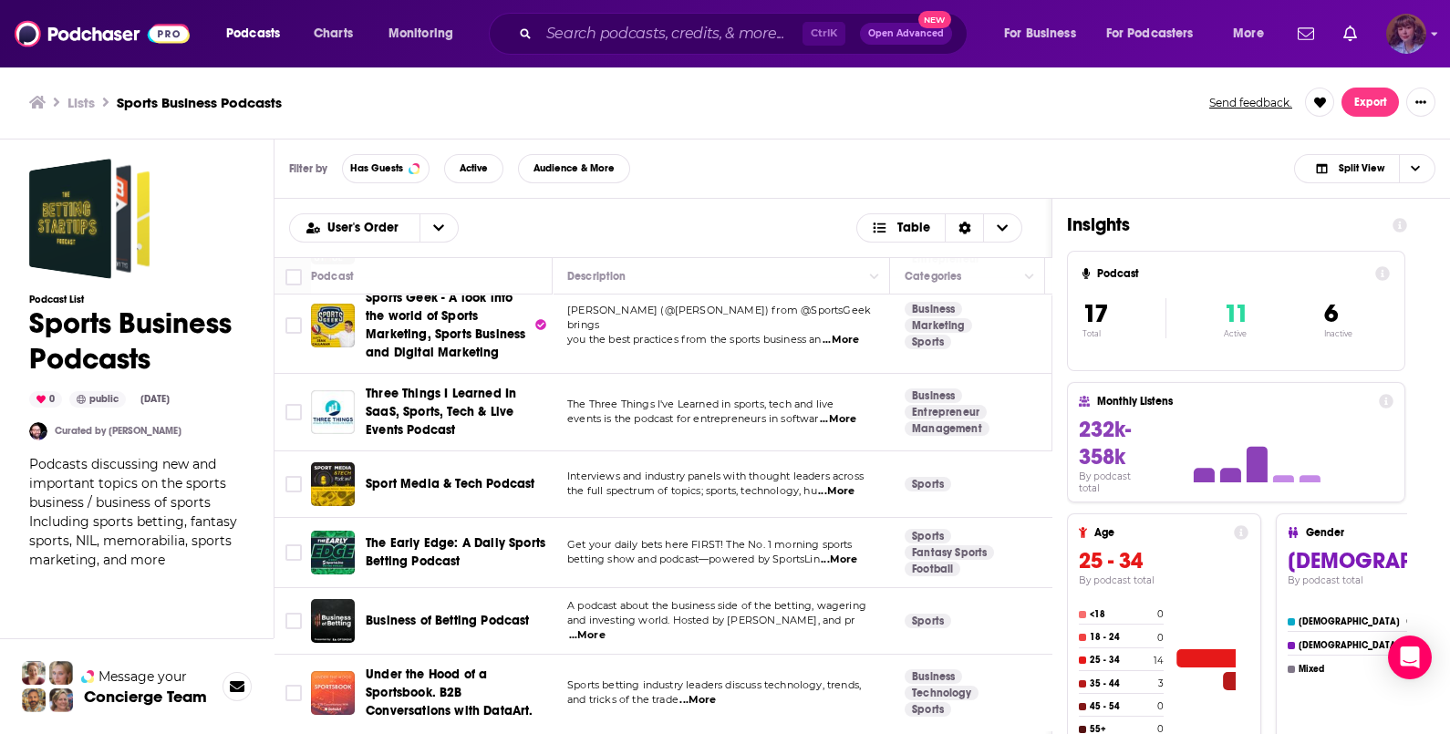
click at [1391, 32] on img "Logged in as vknowak" at bounding box center [1406, 34] width 40 height 40
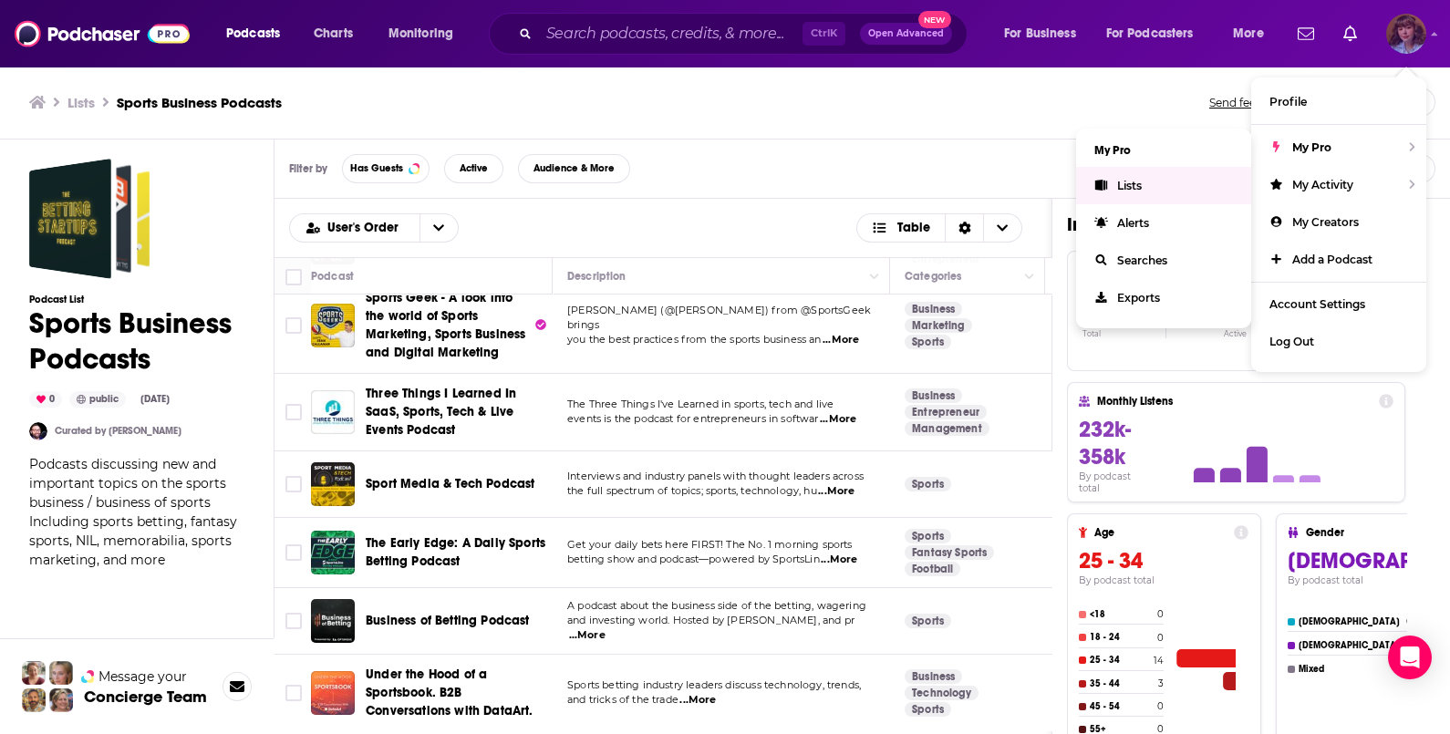
click at [1148, 186] on link "Lists" at bounding box center [1163, 185] width 175 height 37
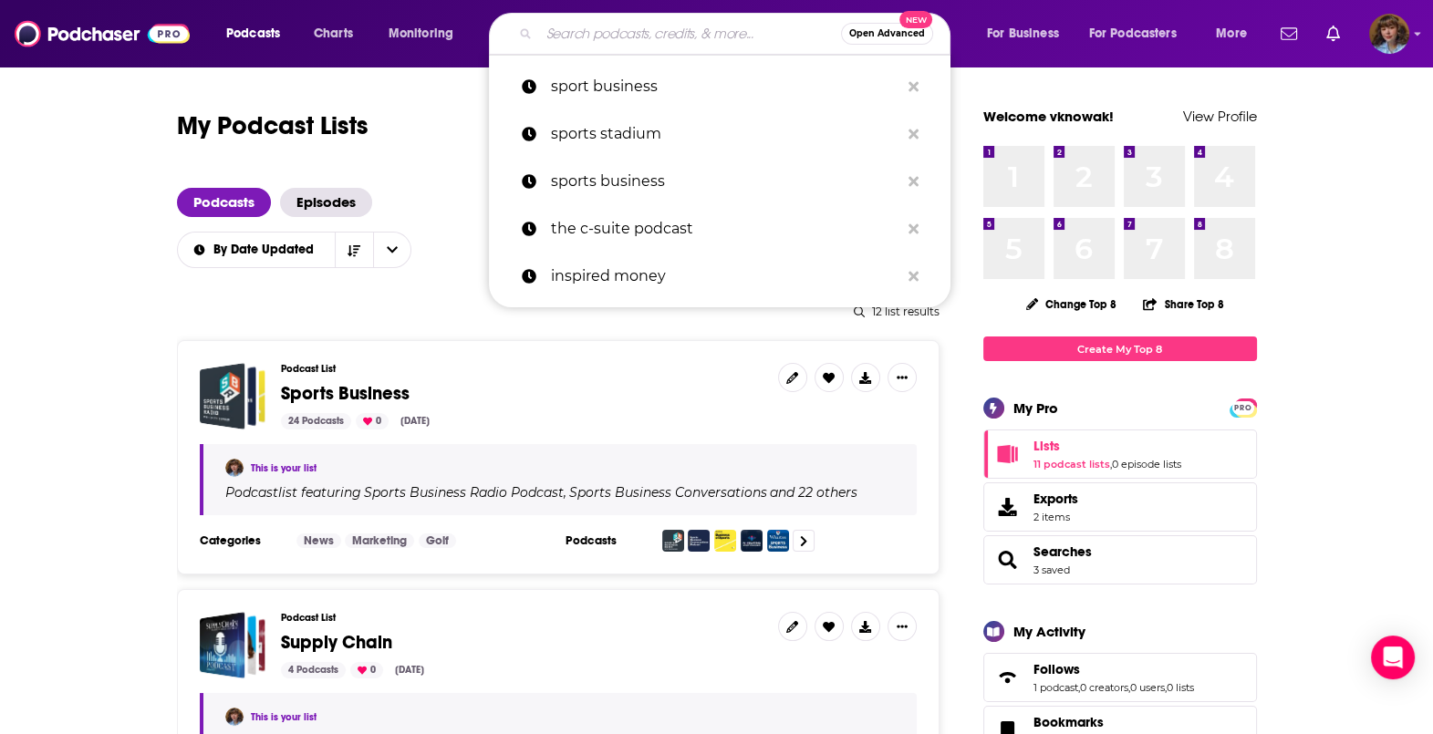
click at [670, 36] on input "Search podcasts, credits, & more..." at bounding box center [690, 33] width 302 height 29
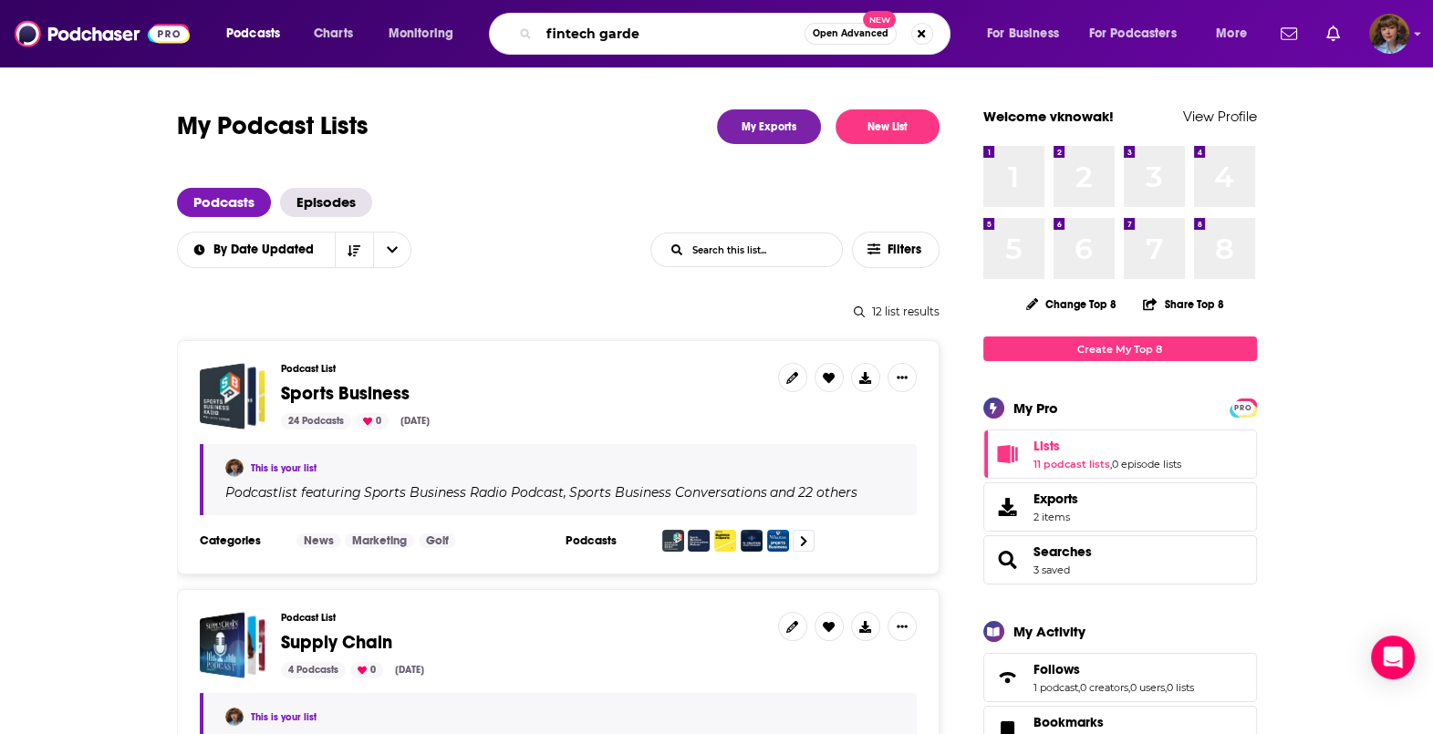
type input "fintech garden"
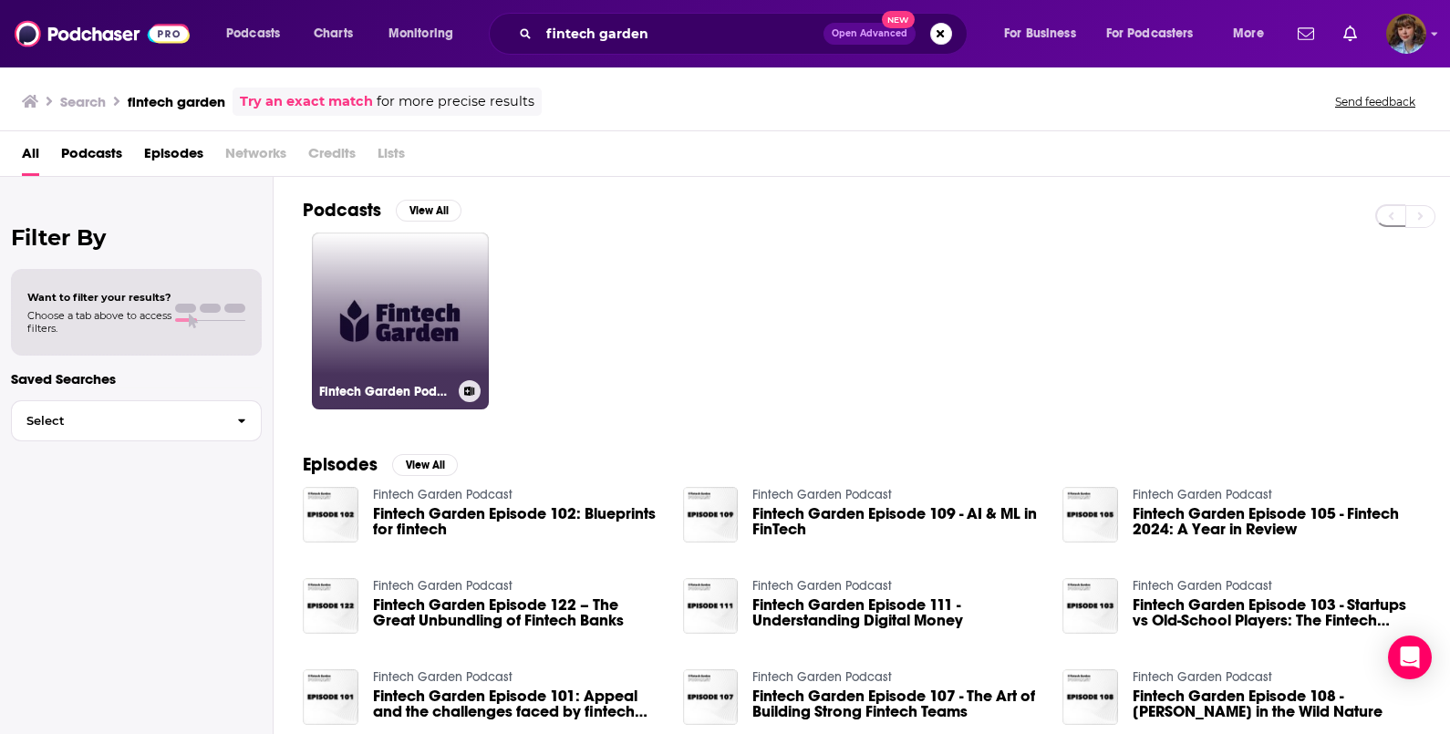
click at [392, 399] on div "Fintech Garden Podcast" at bounding box center [400, 391] width 162 height 22
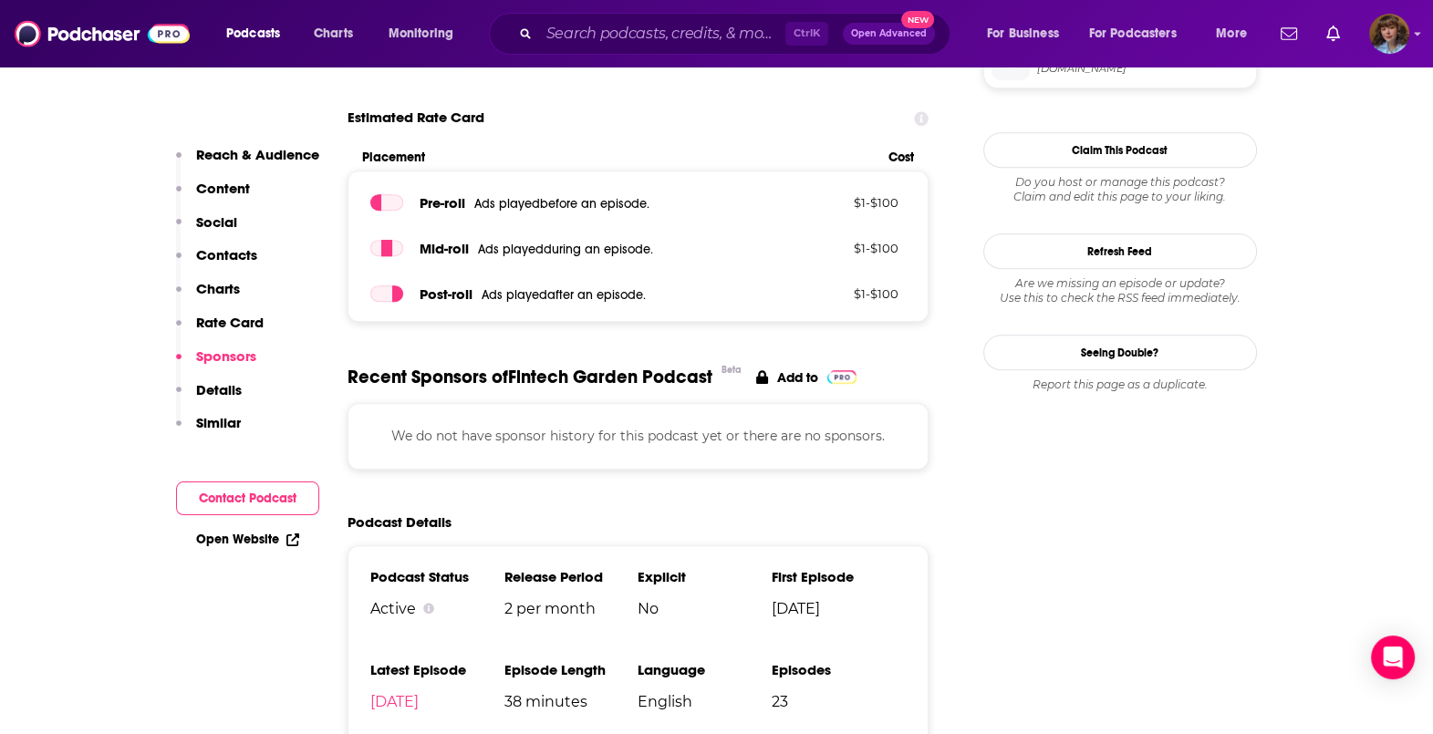
scroll to position [1026, 0]
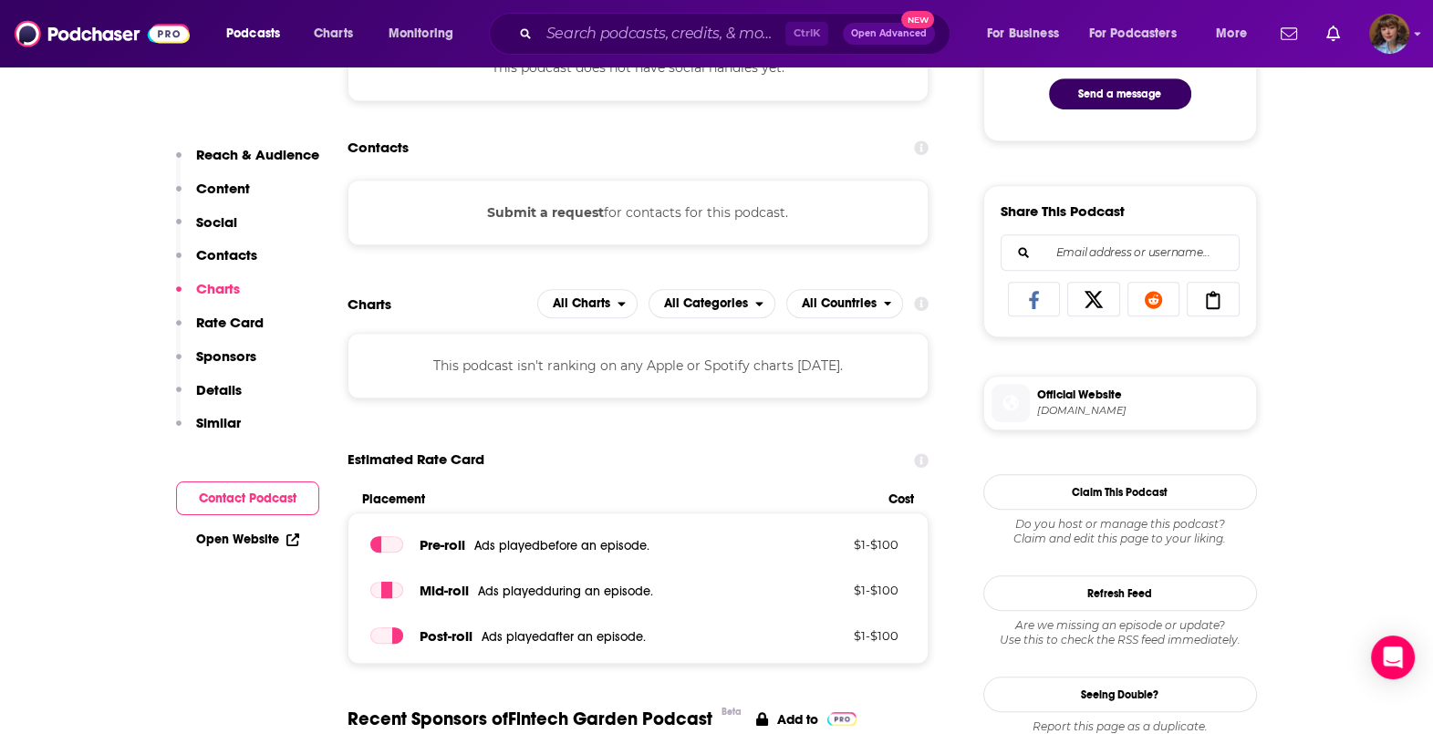
click at [549, 212] on button "Submit a request" at bounding box center [545, 212] width 117 height 20
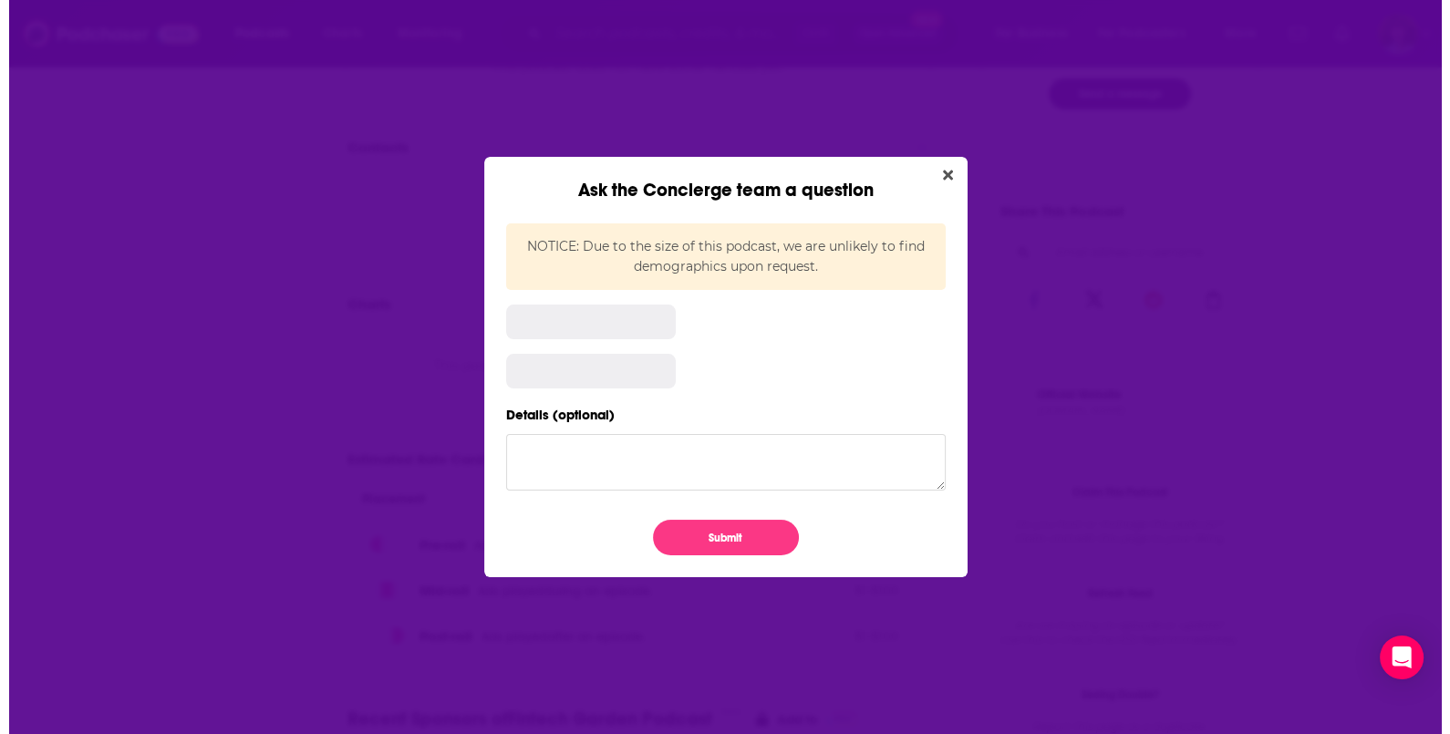
scroll to position [0, 0]
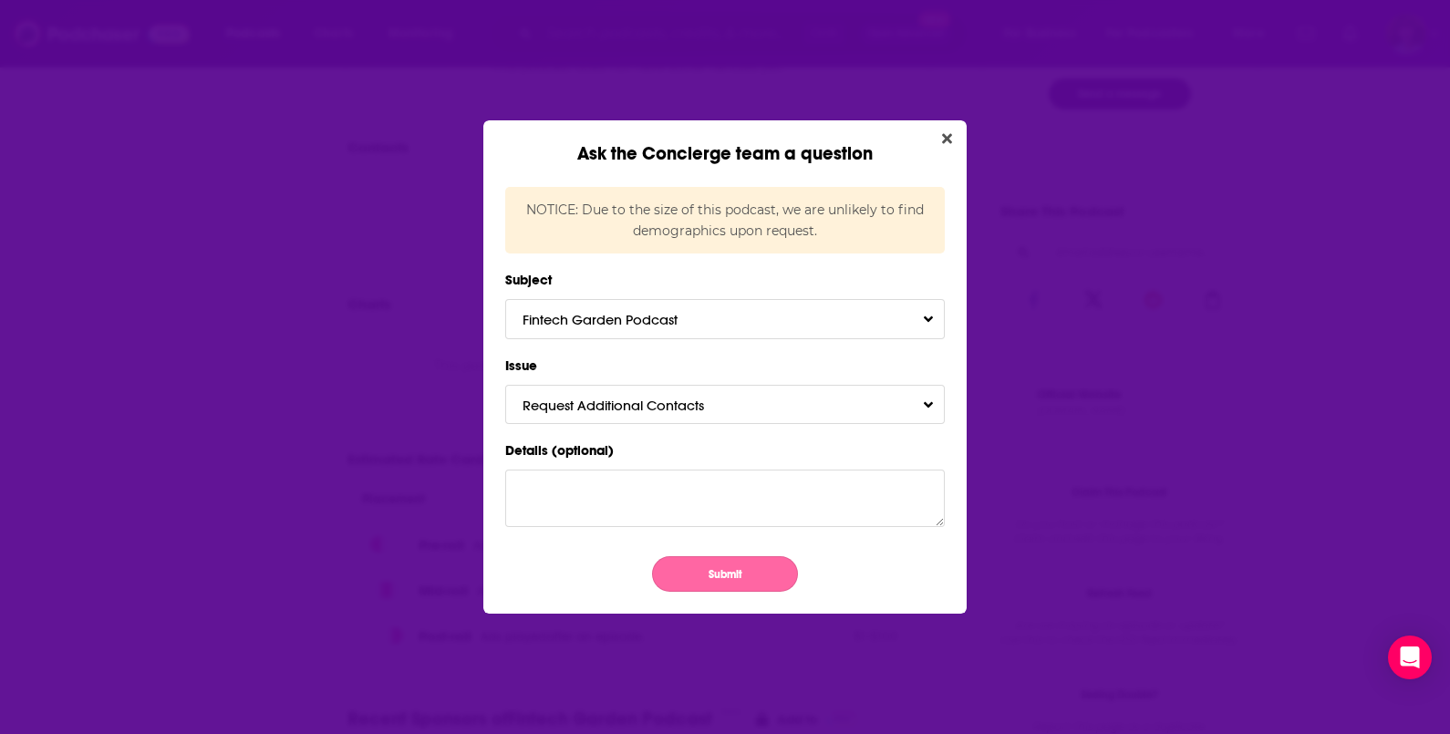
click at [729, 579] on button "Submit" at bounding box center [725, 574] width 146 height 36
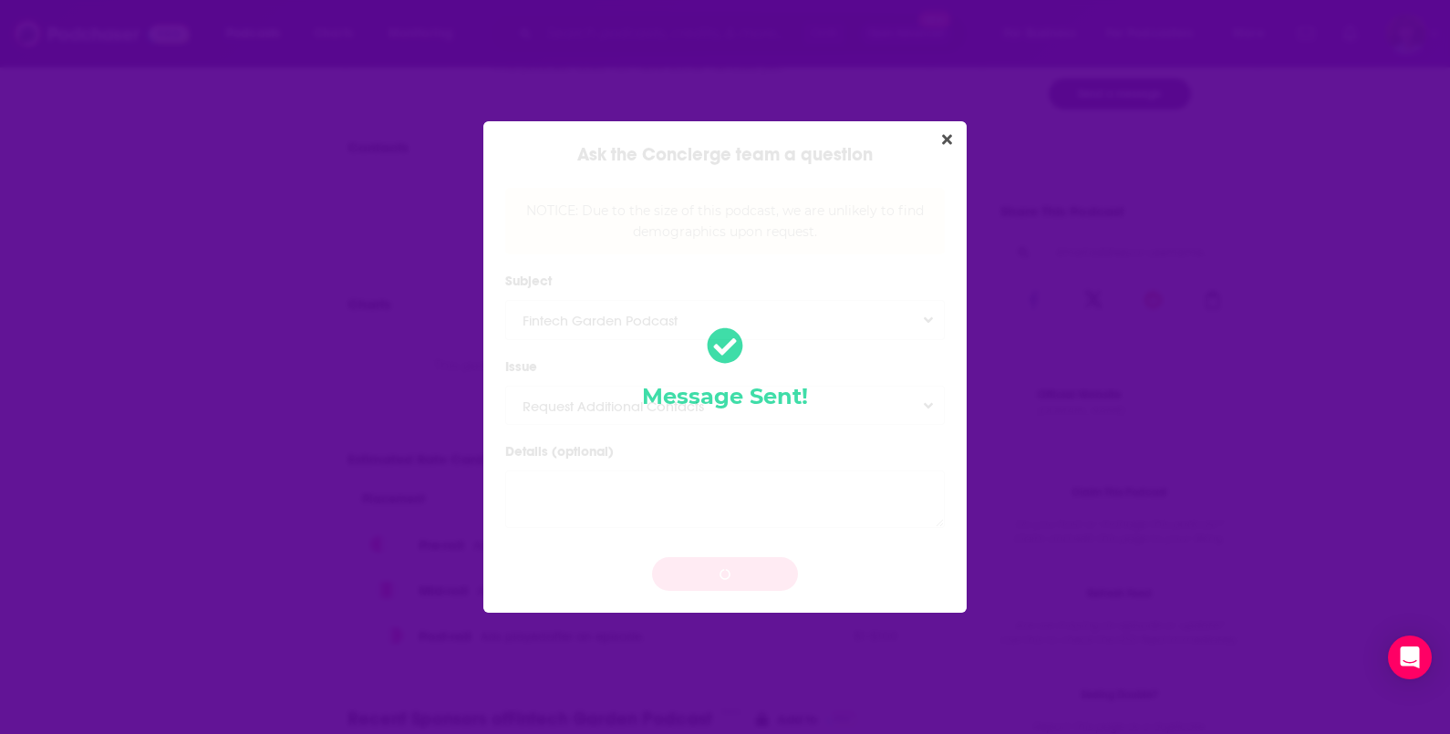
click at [237, 450] on div "Ask the Concierge team a question NOTICE: Due to the size of this podcast, we a…" at bounding box center [725, 367] width 1450 height 734
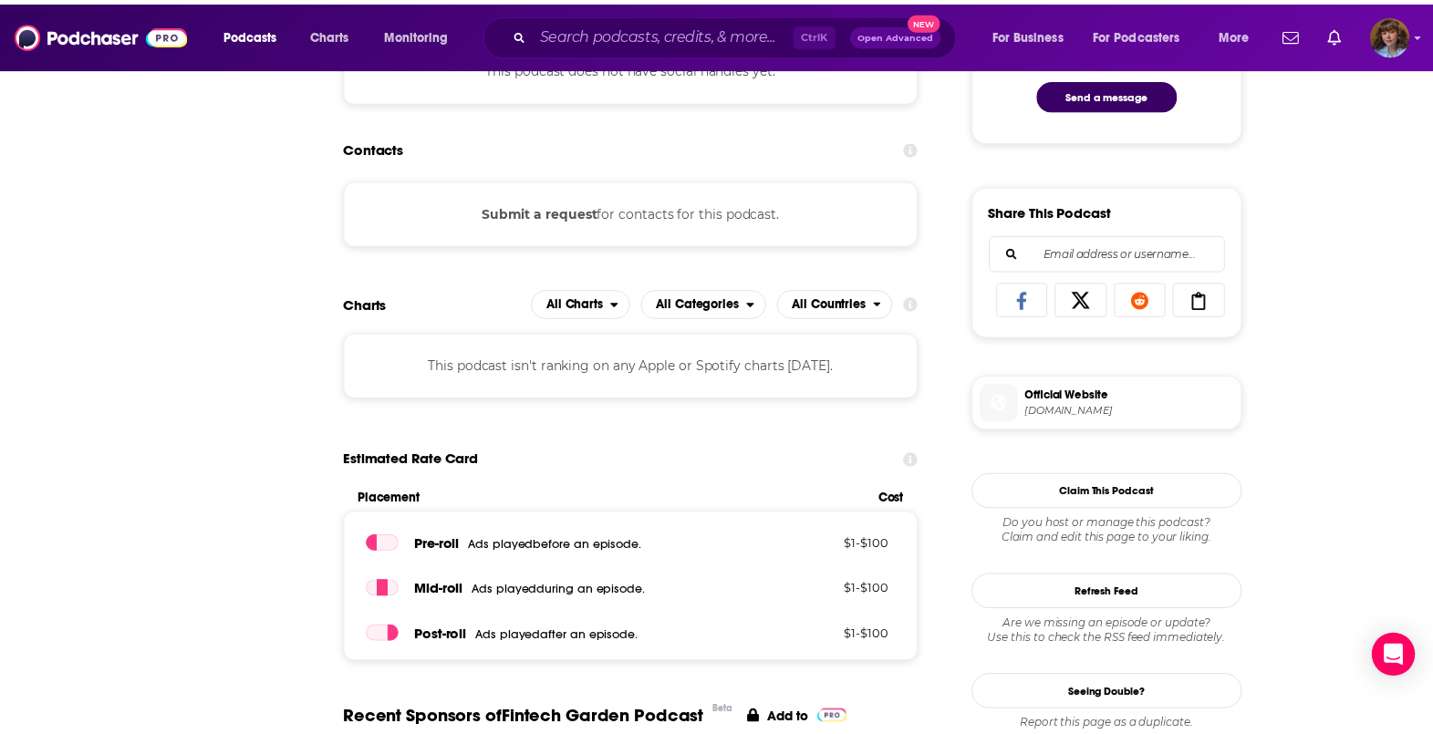
scroll to position [1026, 0]
